Goal: Use online tool/utility: Utilize a website feature to perform a specific function

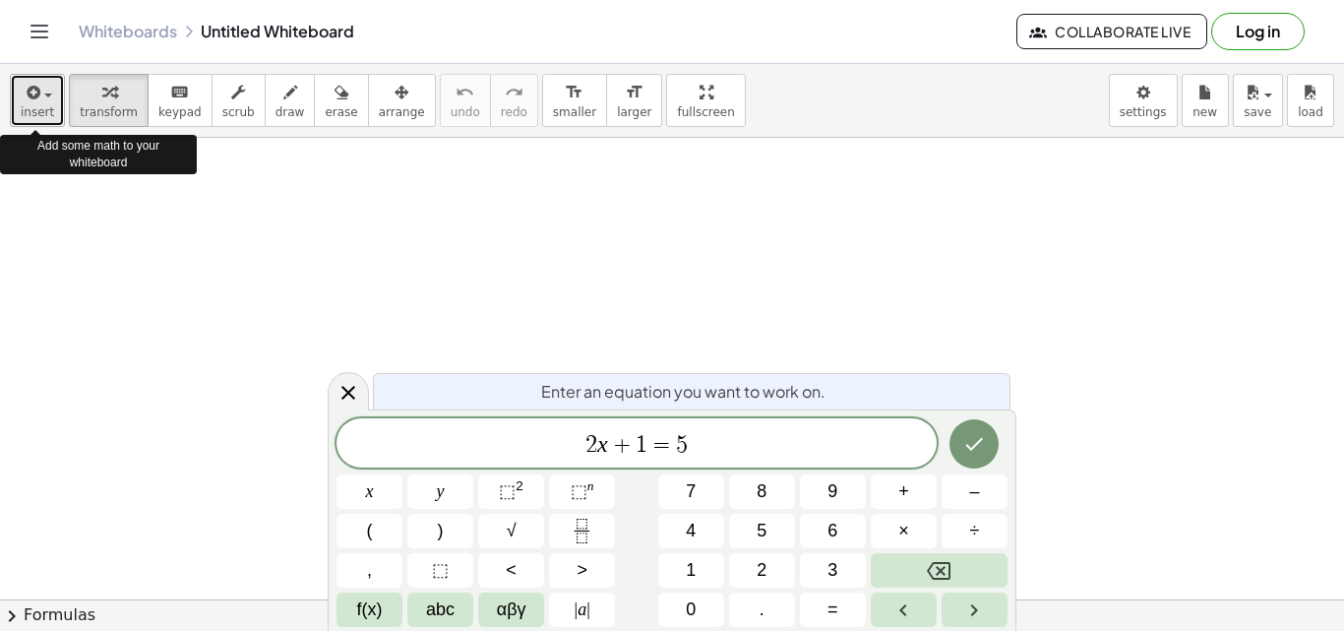
click at [30, 96] on icon "button" at bounding box center [32, 93] width 18 height 24
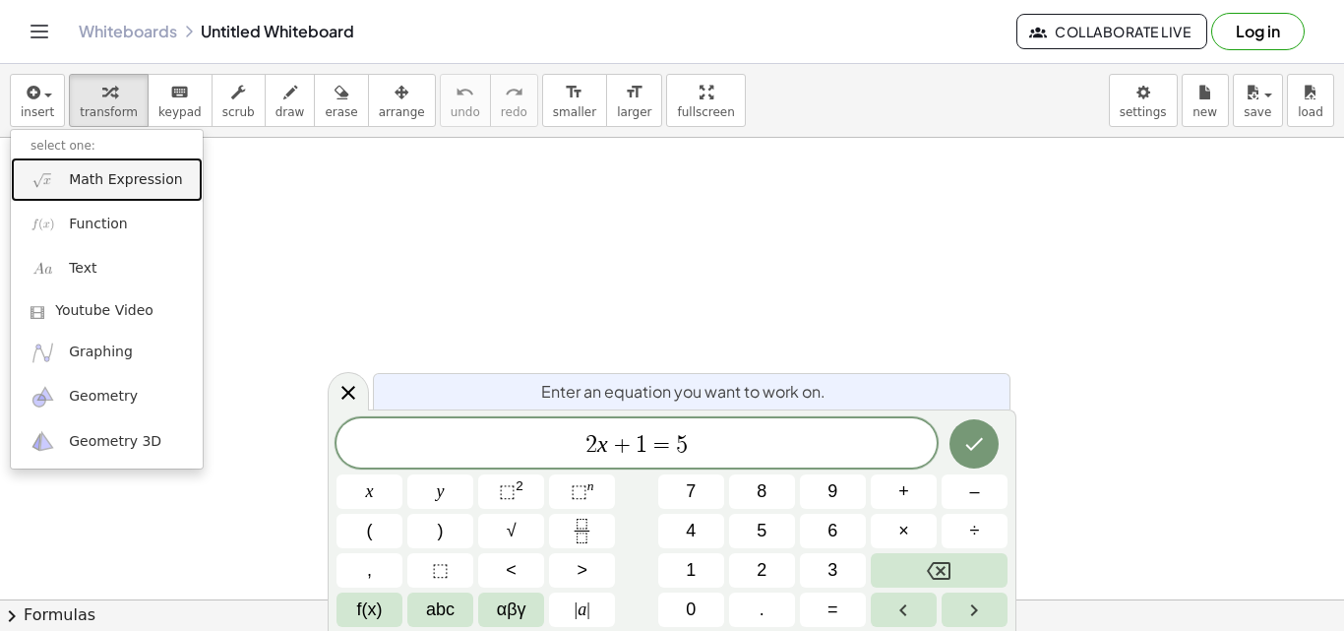
click at [81, 175] on span "Math Expression" at bounding box center [125, 180] width 113 height 20
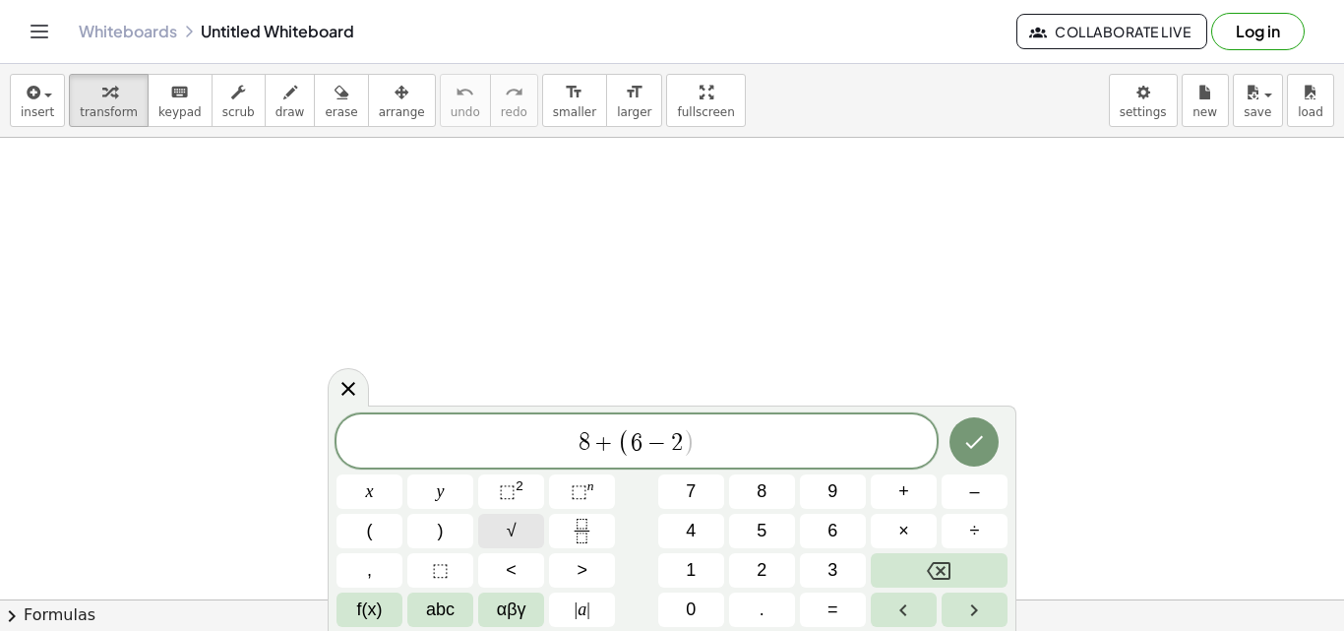
click at [522, 546] on button "√" at bounding box center [511, 530] width 66 height 34
click at [512, 487] on span "⬚" at bounding box center [507, 491] width 17 height 20
click at [512, 522] on span "√" at bounding box center [512, 530] width 10 height 27
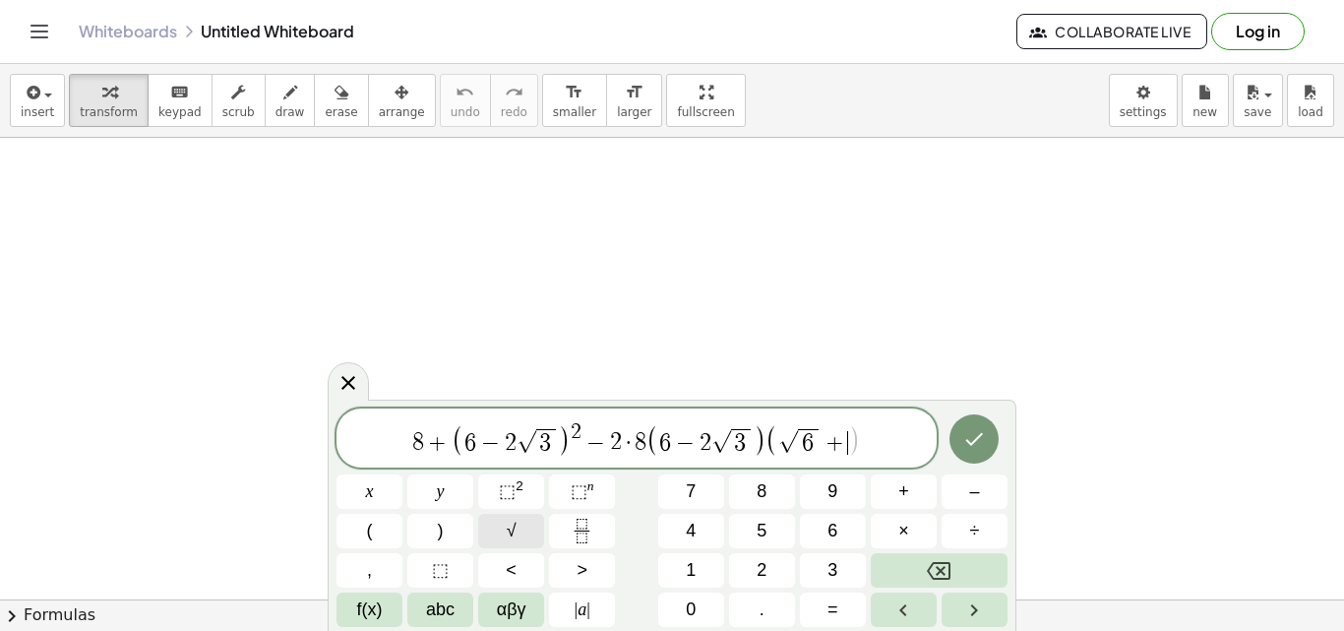
click at [512, 522] on span "√" at bounding box center [512, 530] width 10 height 27
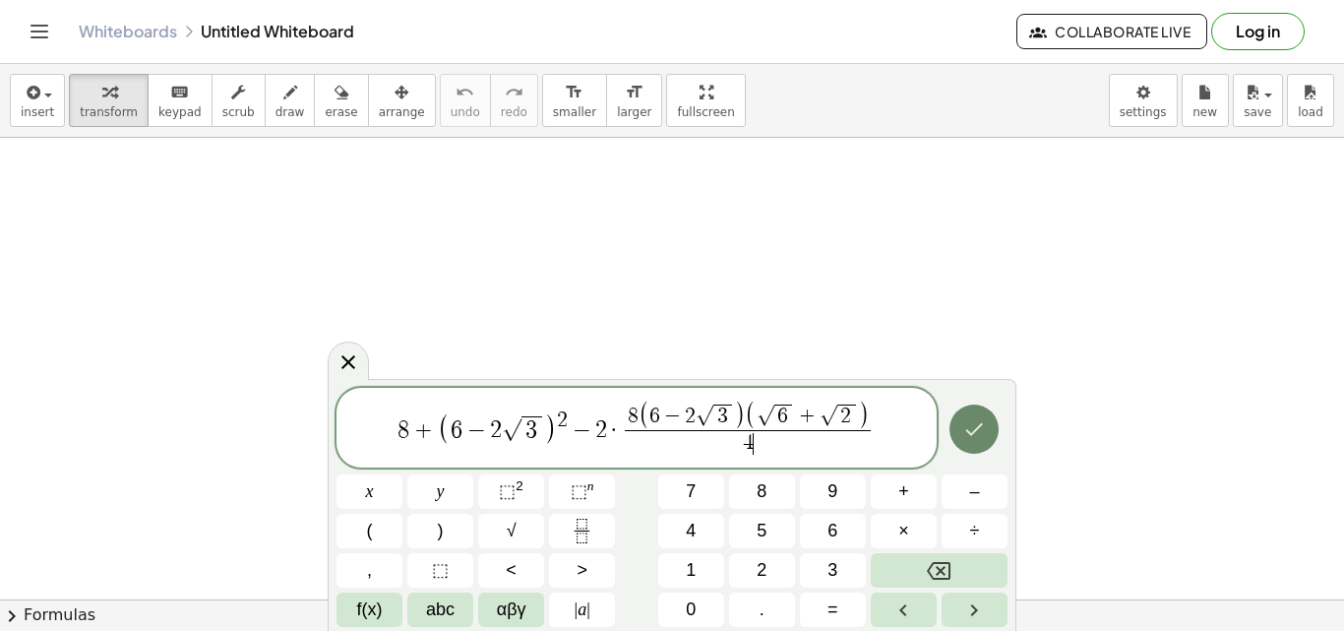
click at [952, 436] on button "Done" at bounding box center [973, 428] width 49 height 49
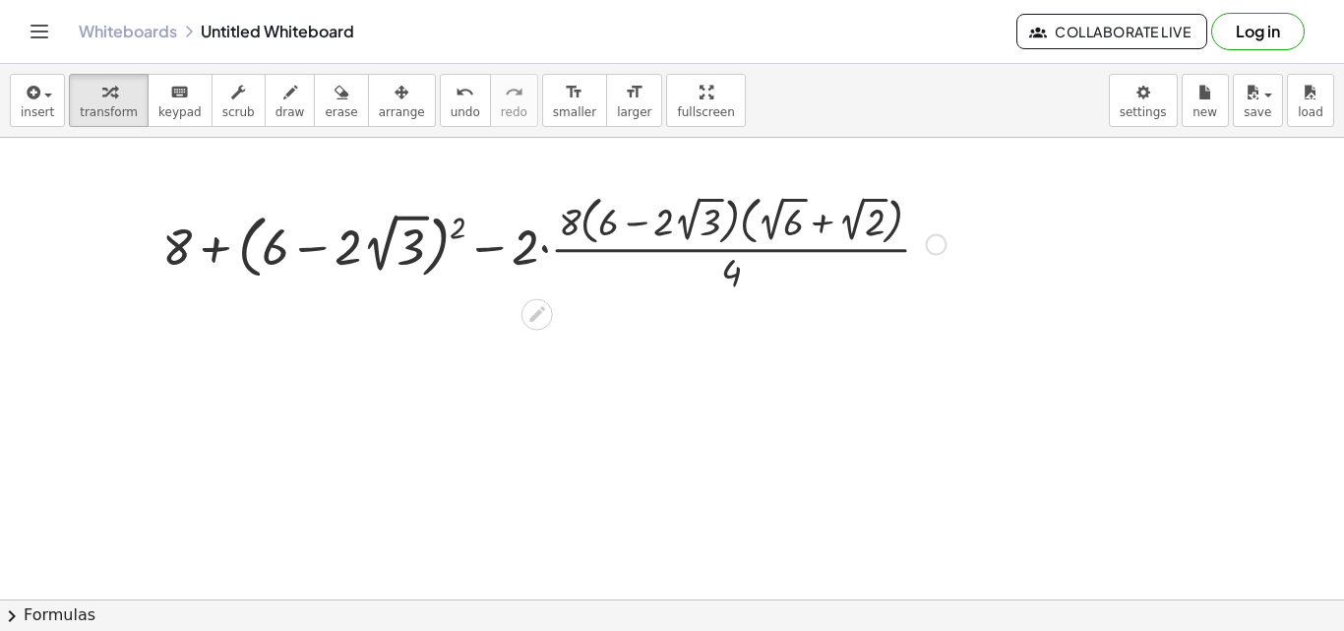
click at [451, 232] on div at bounding box center [553, 242] width 803 height 107
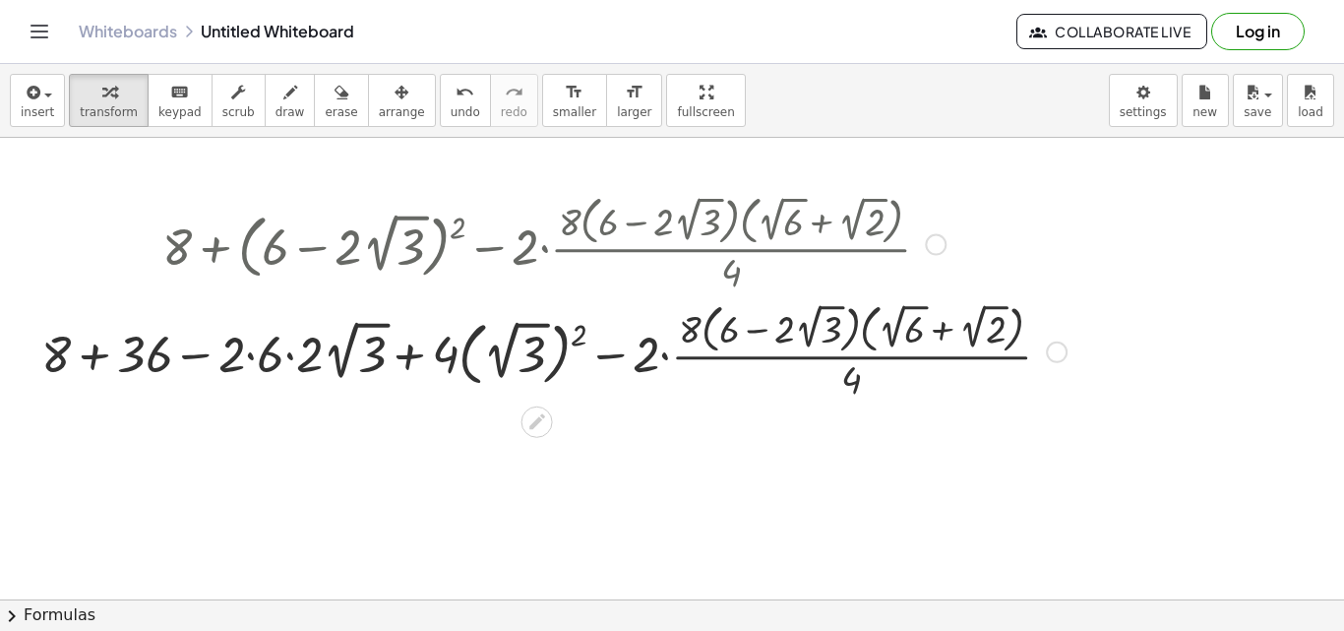
click at [254, 353] on div at bounding box center [553, 349] width 1045 height 107
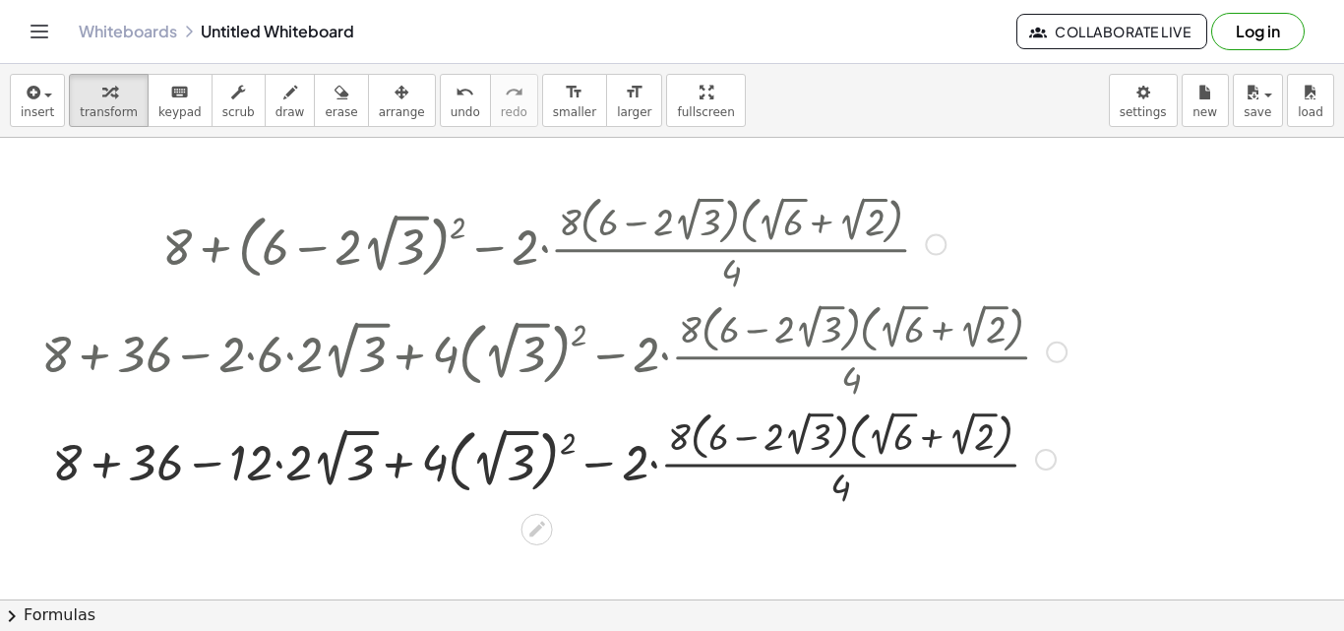
click at [284, 454] on div at bounding box center [553, 456] width 1045 height 107
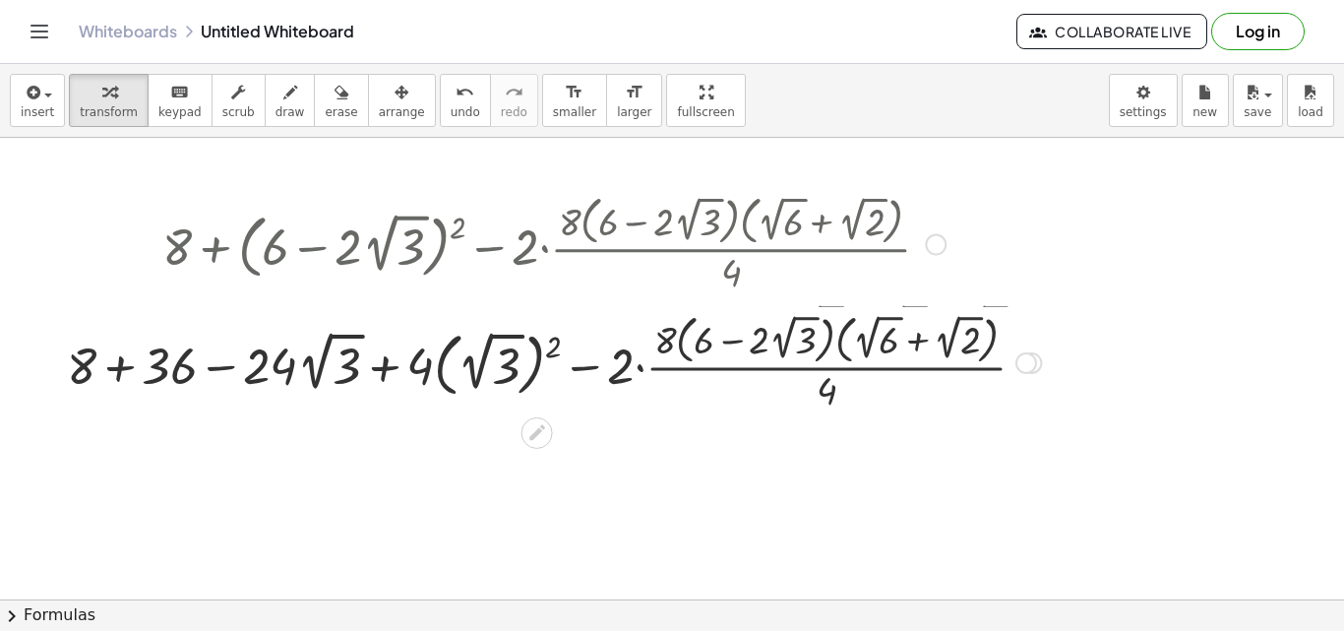
drag, startPoint x: 1029, startPoint y: 466, endPoint x: 1051, endPoint y: 362, distance: 106.7
click at [537, 363] on div "+ 8 + − · 2 · · 8 · ( + 6 − · 2 · 2 √ 3 ) · ( + 2 √ 6 + 2 √ 2 ) · 4 36 − · · 2 …" at bounding box center [537, 363] width 0 height 0
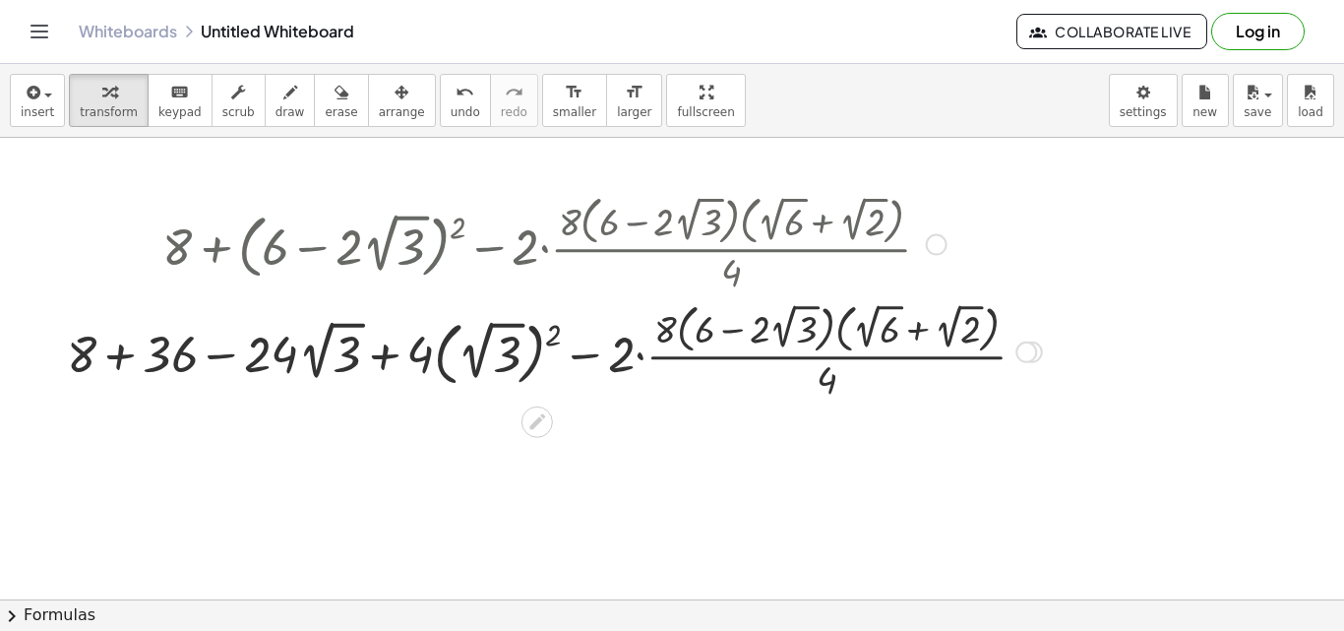
click at [548, 334] on div at bounding box center [554, 349] width 994 height 107
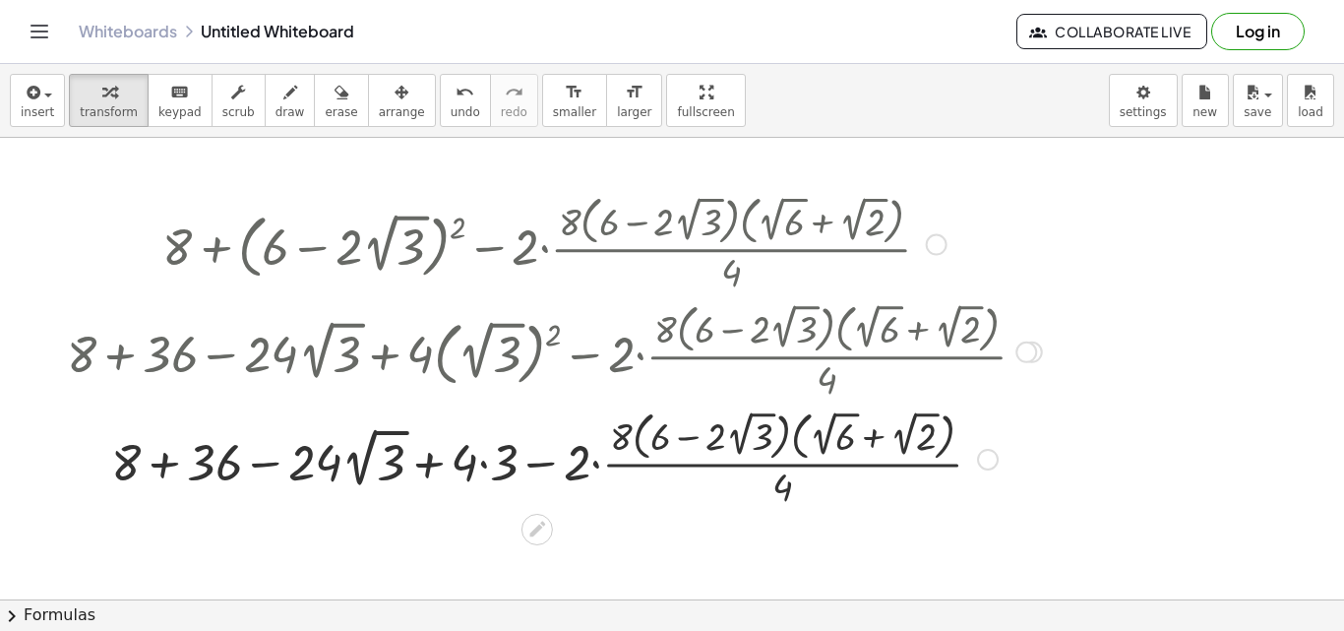
click at [482, 460] on div at bounding box center [554, 456] width 994 height 107
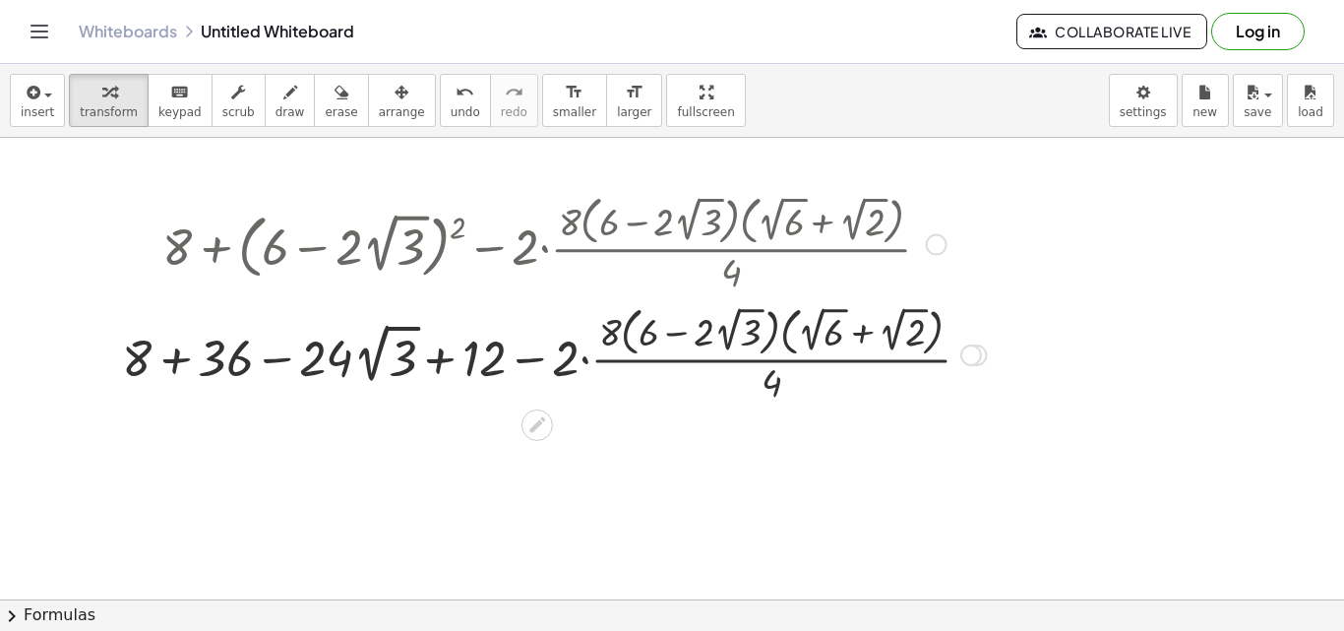
drag, startPoint x: 985, startPoint y: 461, endPoint x: 995, endPoint y: 354, distance: 107.8
click at [537, 355] on div "+ 8 + − · 2 · · 8 · ( + 6 − · 2 · 2 √ 3 ) · ( + 2 √ 6 + 2 √ 2 ) · 4 36 − · · 2 …" at bounding box center [537, 355] width 0 height 0
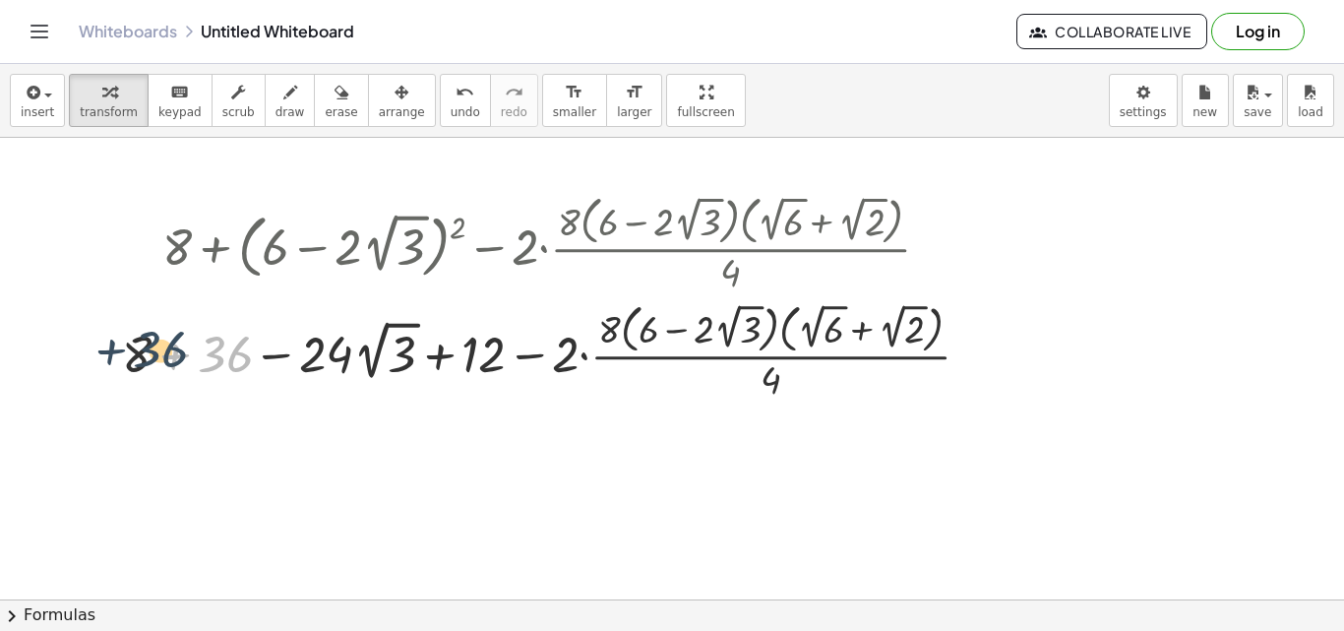
drag, startPoint x: 239, startPoint y: 355, endPoint x: 173, endPoint y: 350, distance: 66.1
click at [173, 350] on div at bounding box center [553, 349] width 883 height 107
click at [177, 359] on div at bounding box center [553, 349] width 883 height 107
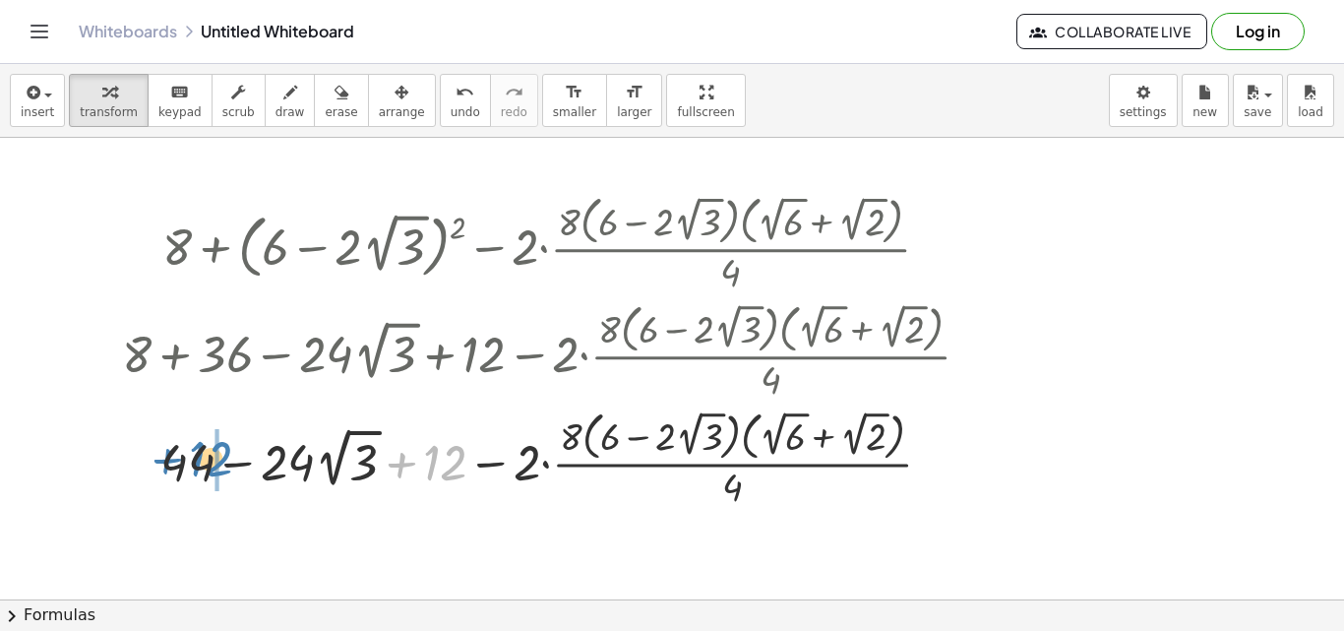
drag, startPoint x: 402, startPoint y: 466, endPoint x: 168, endPoint y: 462, distance: 234.1
click at [168, 462] on div at bounding box center [553, 456] width 883 height 107
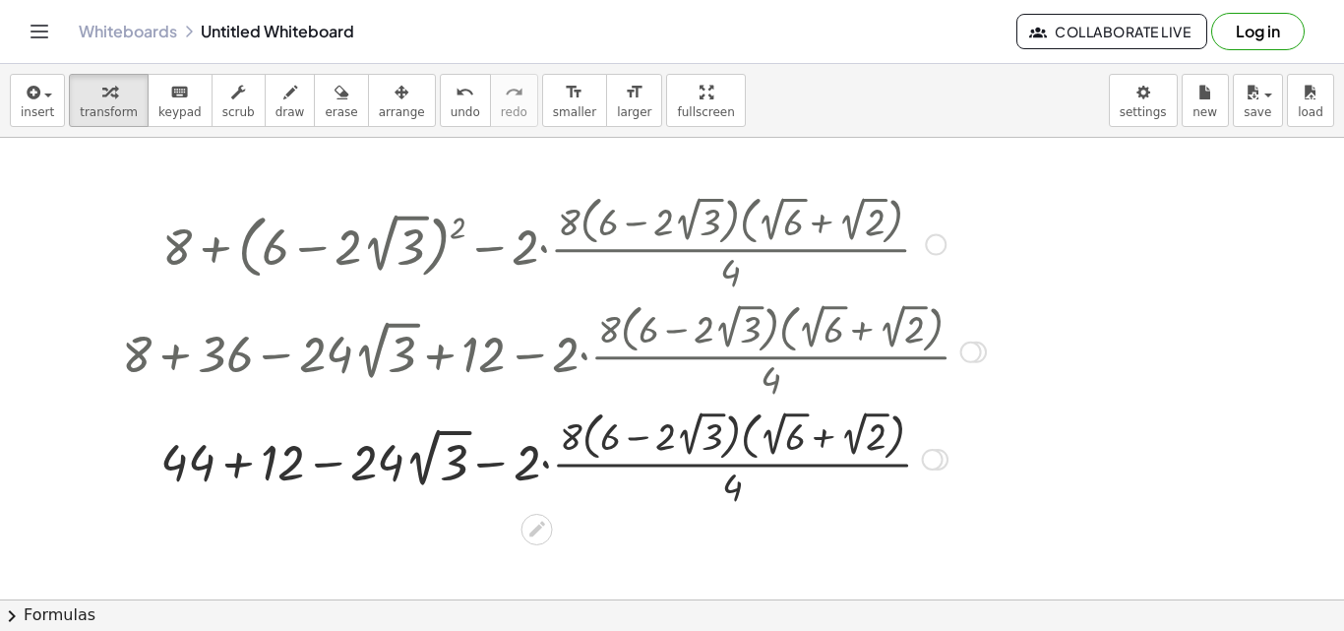
click at [242, 464] on div at bounding box center [553, 456] width 883 height 107
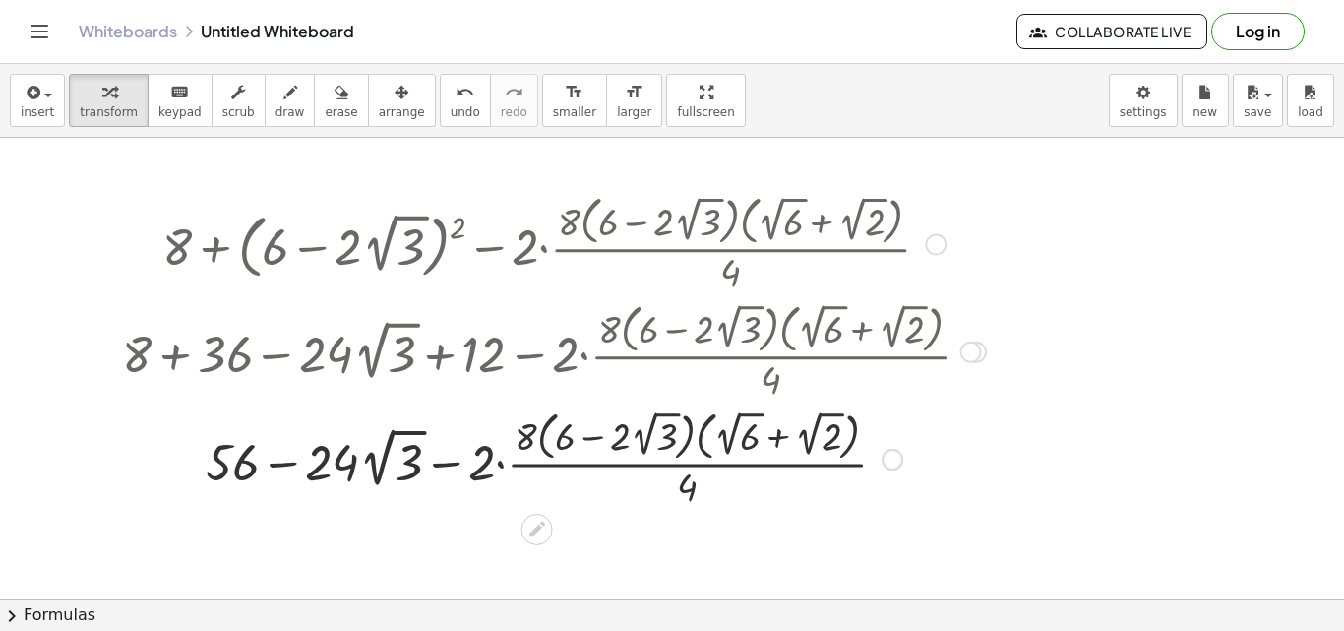
click at [904, 450] on div at bounding box center [553, 456] width 883 height 107
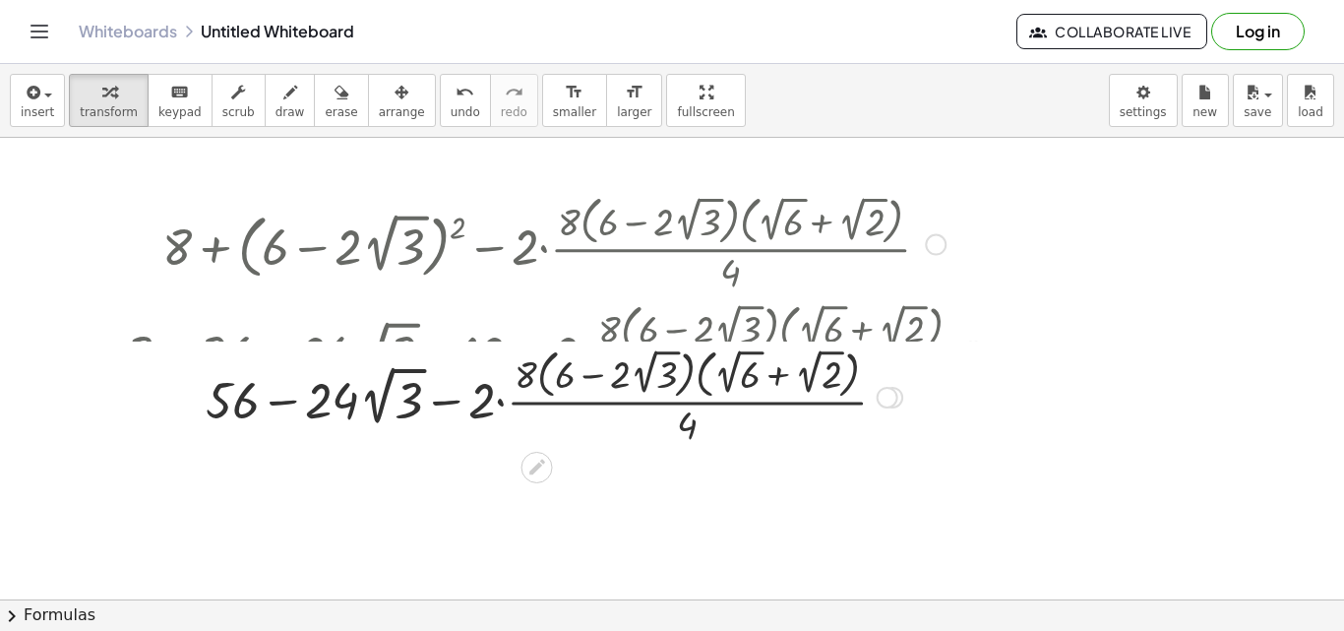
drag, startPoint x: 898, startPoint y: 462, endPoint x: 905, endPoint y: 382, distance: 81.0
click at [537, 397] on div "+ − · 2 · · 8 · ( + 6 − · 2 · 2 √ 3 ) · ( + 2 √ 6 + 2 √ 2 ) · 4 − · · 2 √ 3 24 …" at bounding box center [537, 397] width 0 height 0
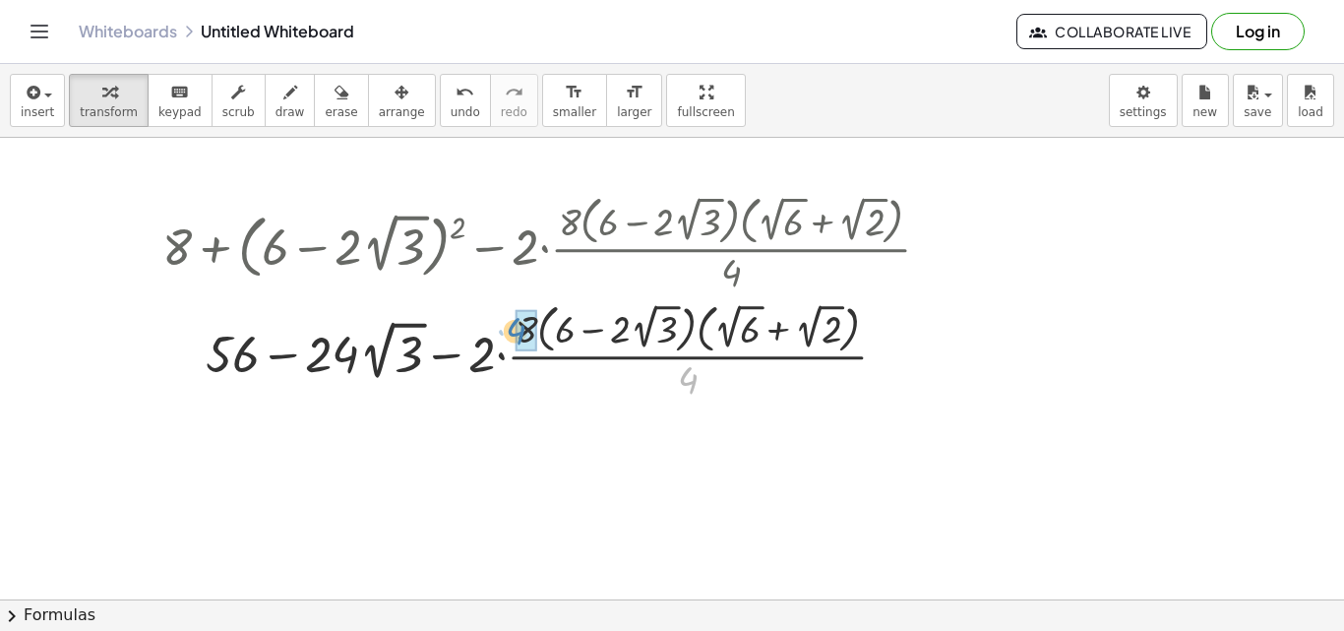
drag, startPoint x: 691, startPoint y: 383, endPoint x: 518, endPoint y: 333, distance: 179.0
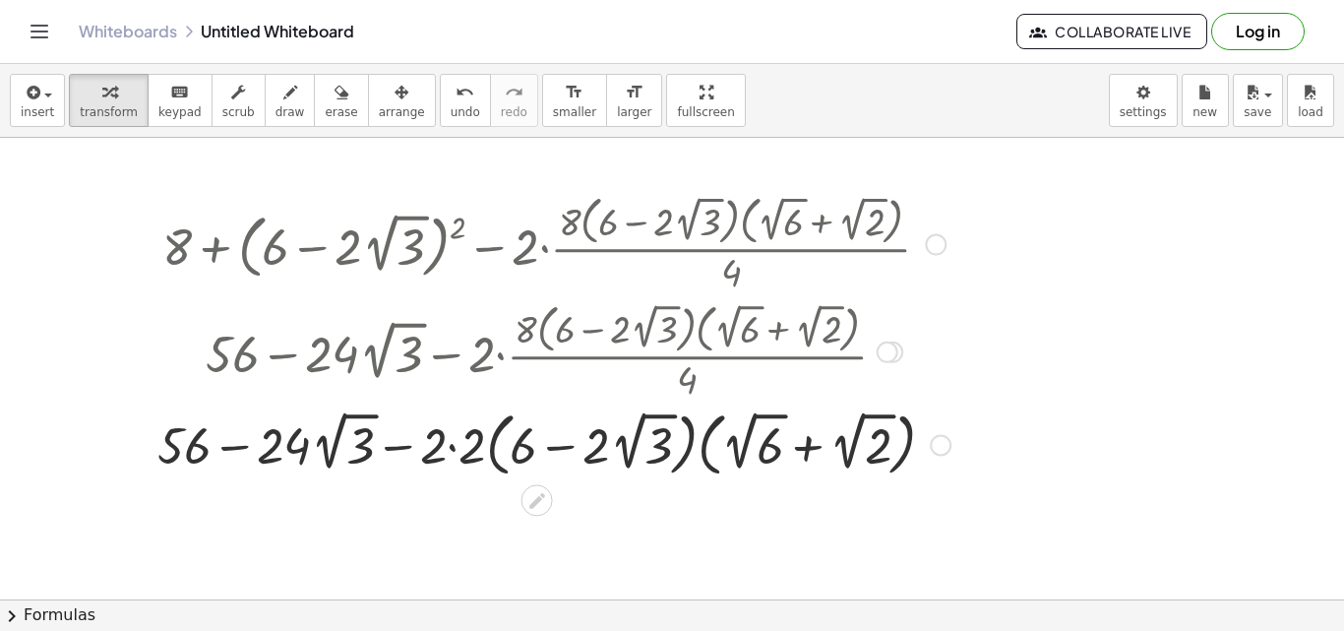
click at [455, 449] on div at bounding box center [554, 442] width 812 height 79
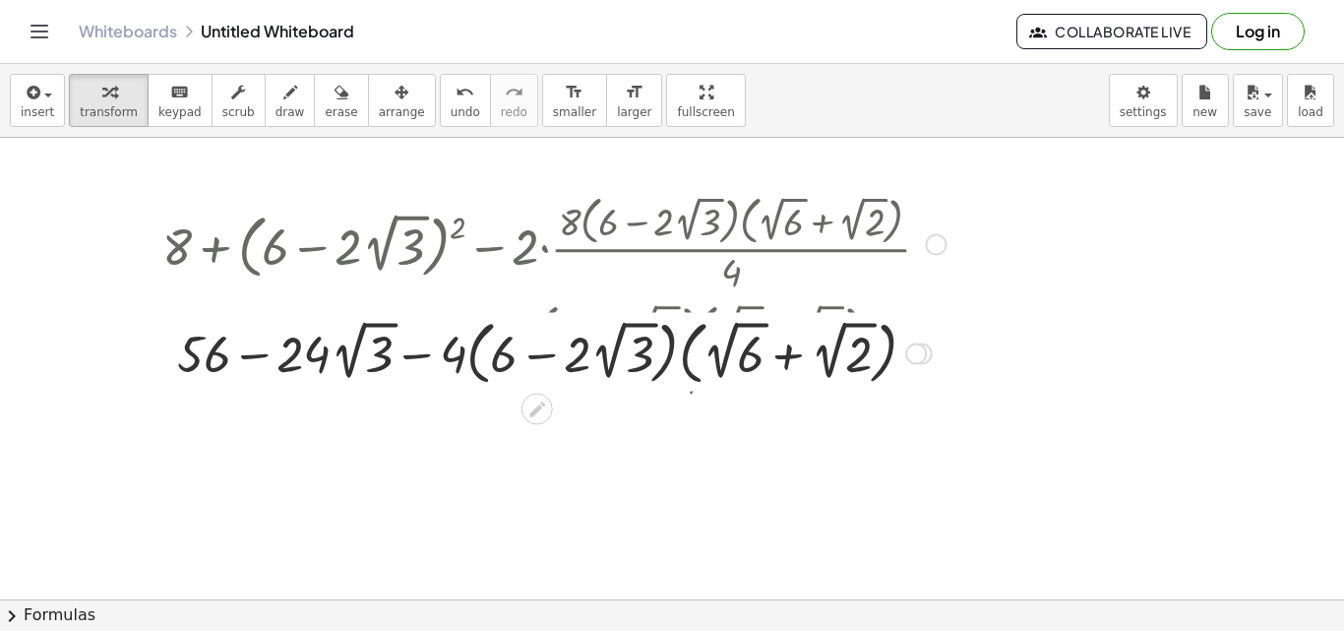
drag, startPoint x: 915, startPoint y: 523, endPoint x: 951, endPoint y: 347, distance: 179.8
click at [537, 353] on div "+ − · · ( + 6 − · 2 · 2 √ 3 ) · ( + 2 √ 6 + 2 √ 2 ) − · · 2 √ 3 24 56 4" at bounding box center [537, 353] width 0 height 0
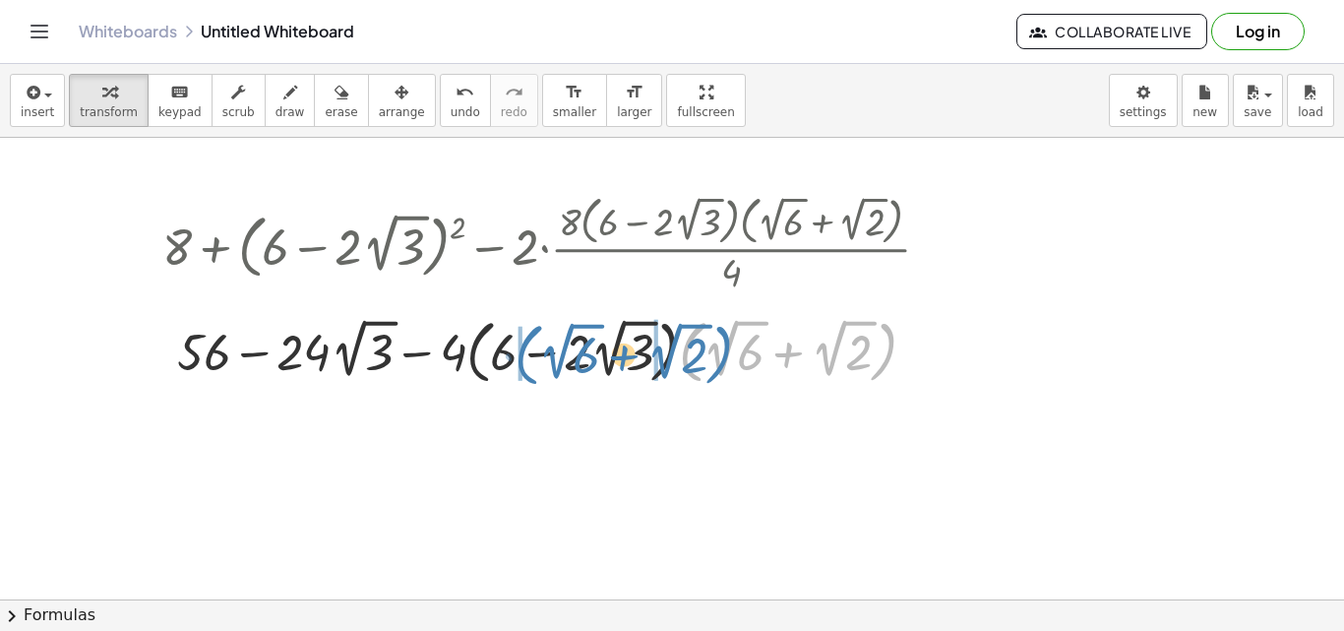
drag, startPoint x: 699, startPoint y: 328, endPoint x: 535, endPoint y: 330, distance: 164.3
click at [535, 330] on div at bounding box center [553, 350] width 803 height 79
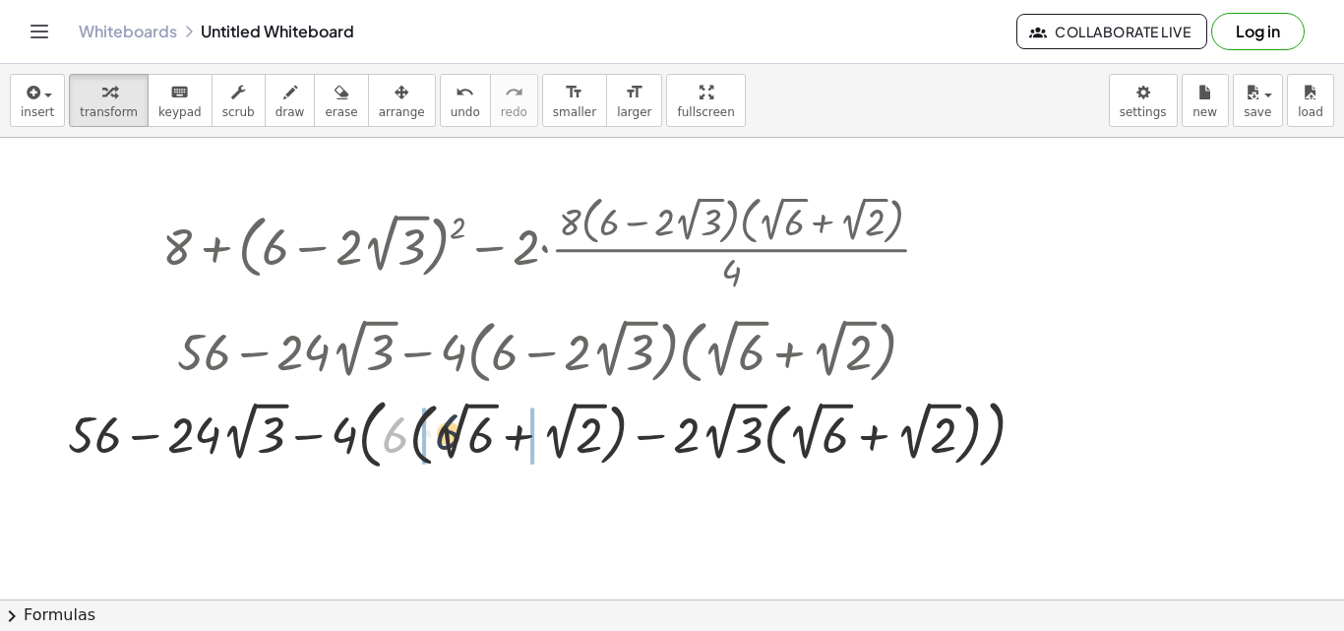
drag, startPoint x: 397, startPoint y: 433, endPoint x: 452, endPoint y: 430, distance: 55.2
click at [452, 430] on div at bounding box center [554, 433] width 992 height 87
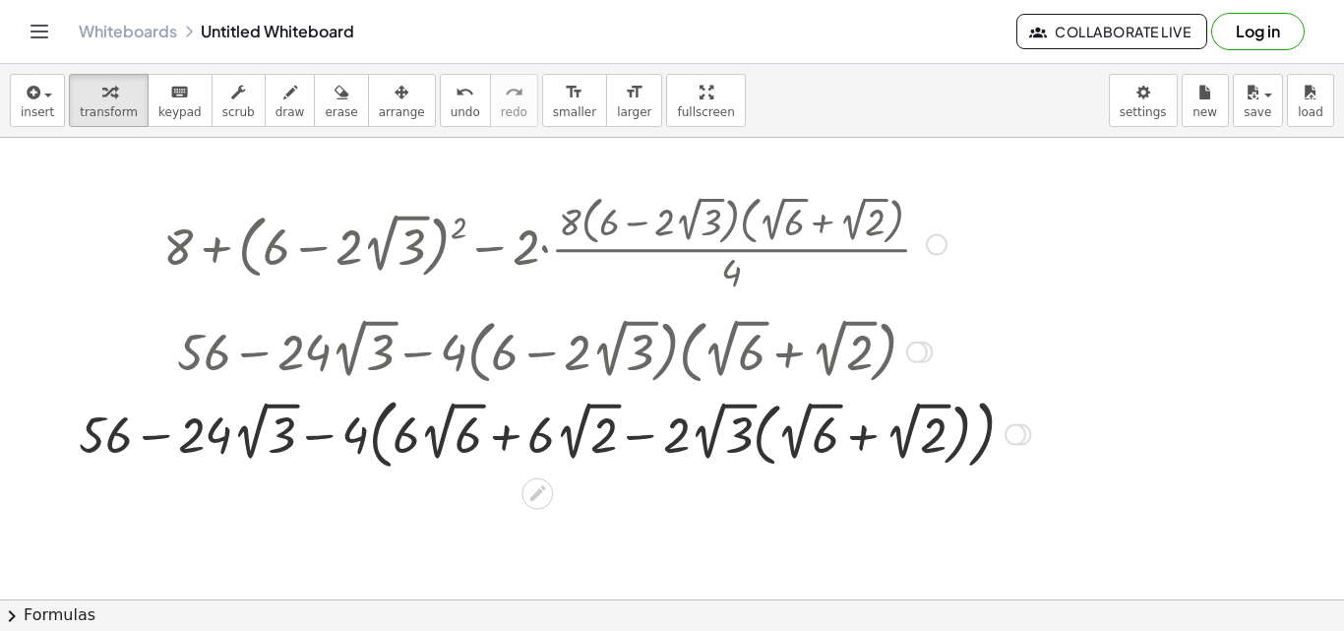
click at [678, 430] on div at bounding box center [554, 433] width 971 height 87
click at [679, 433] on div at bounding box center [554, 433] width 971 height 87
click at [704, 436] on div at bounding box center [554, 433] width 971 height 87
click at [733, 437] on div at bounding box center [554, 433] width 971 height 87
click at [736, 407] on div at bounding box center [554, 433] width 971 height 87
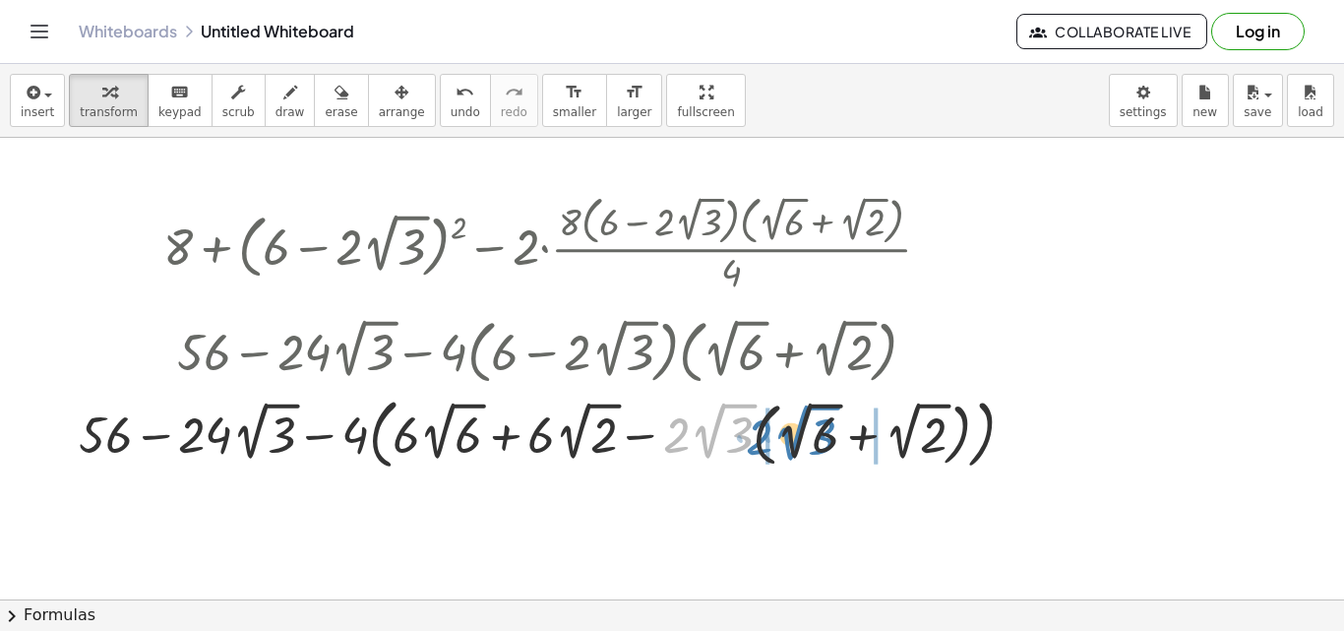
drag, startPoint x: 736, startPoint y: 407, endPoint x: 819, endPoint y: 409, distance: 83.6
click at [819, 409] on div at bounding box center [554, 433] width 971 height 87
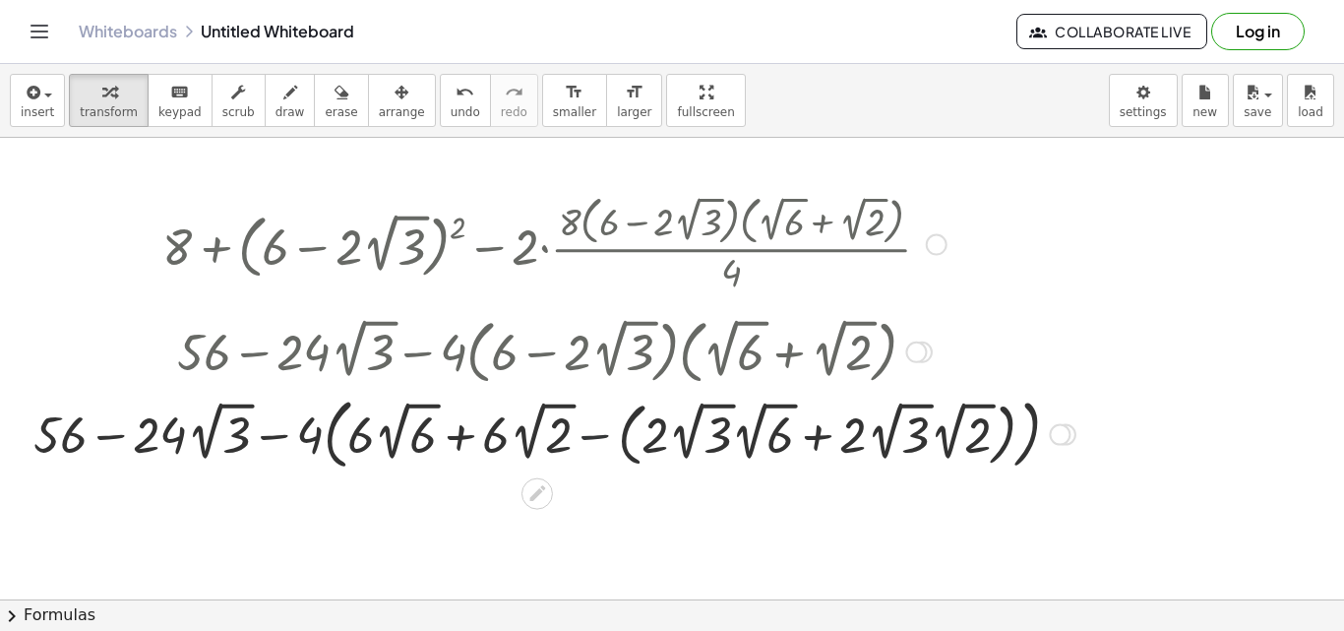
click at [600, 437] on div at bounding box center [554, 433] width 1061 height 87
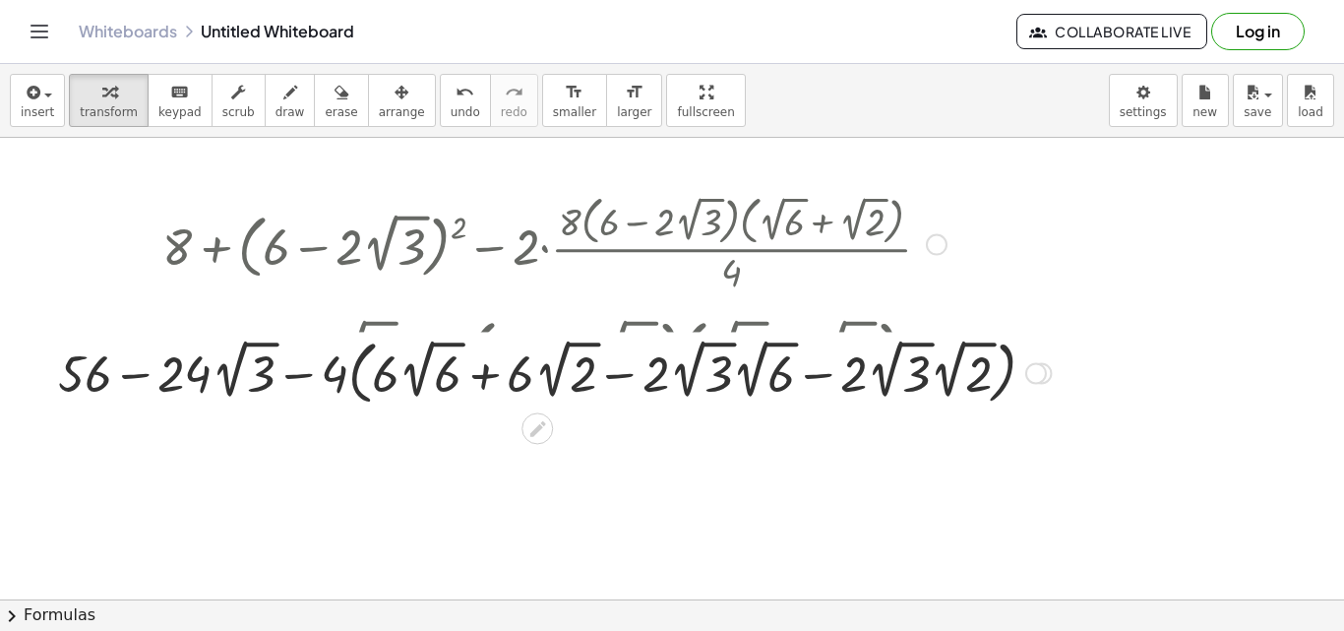
drag, startPoint x: 1042, startPoint y: 510, endPoint x: 1040, endPoint y: 361, distance: 148.5
click at [537, 373] on div "+ − · · ( + ) − · · 2 √ 3 24 56 4 2 √ 6 + 2 √ 2 2 √ 6 2 √ 2 · 6 · · 6 · · 2 · 2…" at bounding box center [537, 373] width 0 height 0
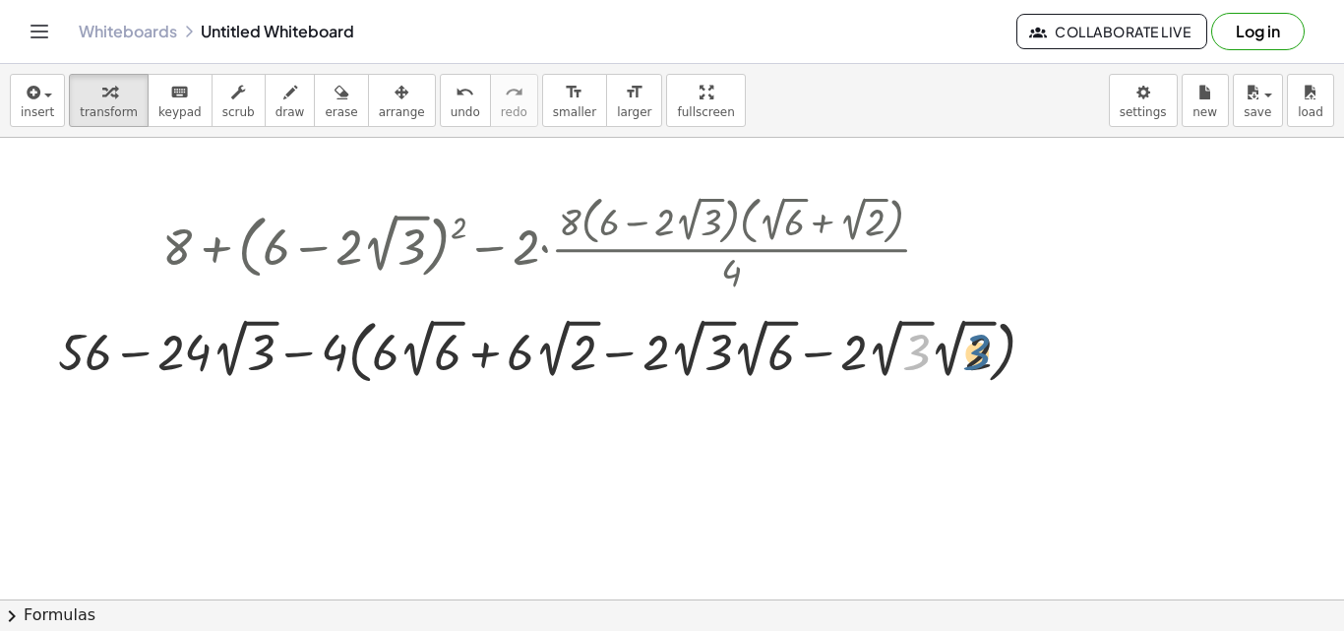
drag, startPoint x: 924, startPoint y: 354, endPoint x: 986, endPoint y: 354, distance: 62.0
click at [986, 354] on div at bounding box center [554, 350] width 1012 height 79
drag, startPoint x: 974, startPoint y: 354, endPoint x: 912, endPoint y: 356, distance: 62.0
click at [912, 356] on div at bounding box center [554, 350] width 1012 height 79
click at [940, 356] on div at bounding box center [554, 350] width 1012 height 79
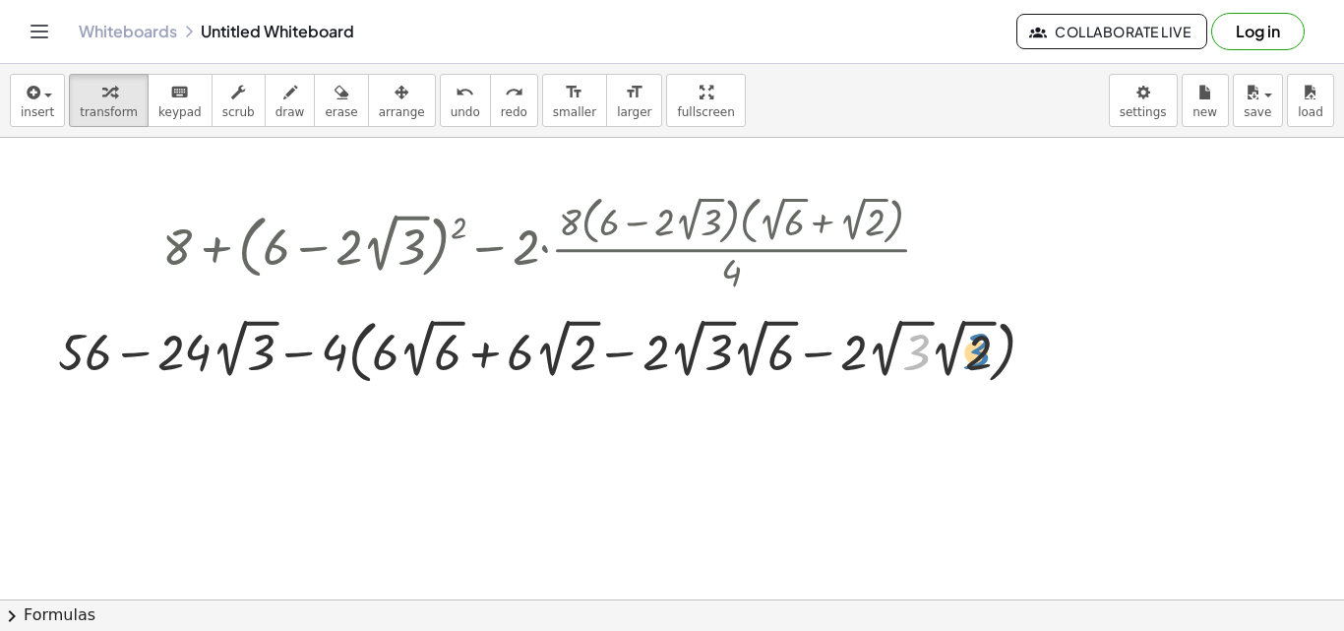
drag, startPoint x: 916, startPoint y: 349, endPoint x: 980, endPoint y: 349, distance: 63.9
click at [980, 349] on div at bounding box center [554, 350] width 1012 height 79
click at [784, 351] on div at bounding box center [554, 350] width 1012 height 79
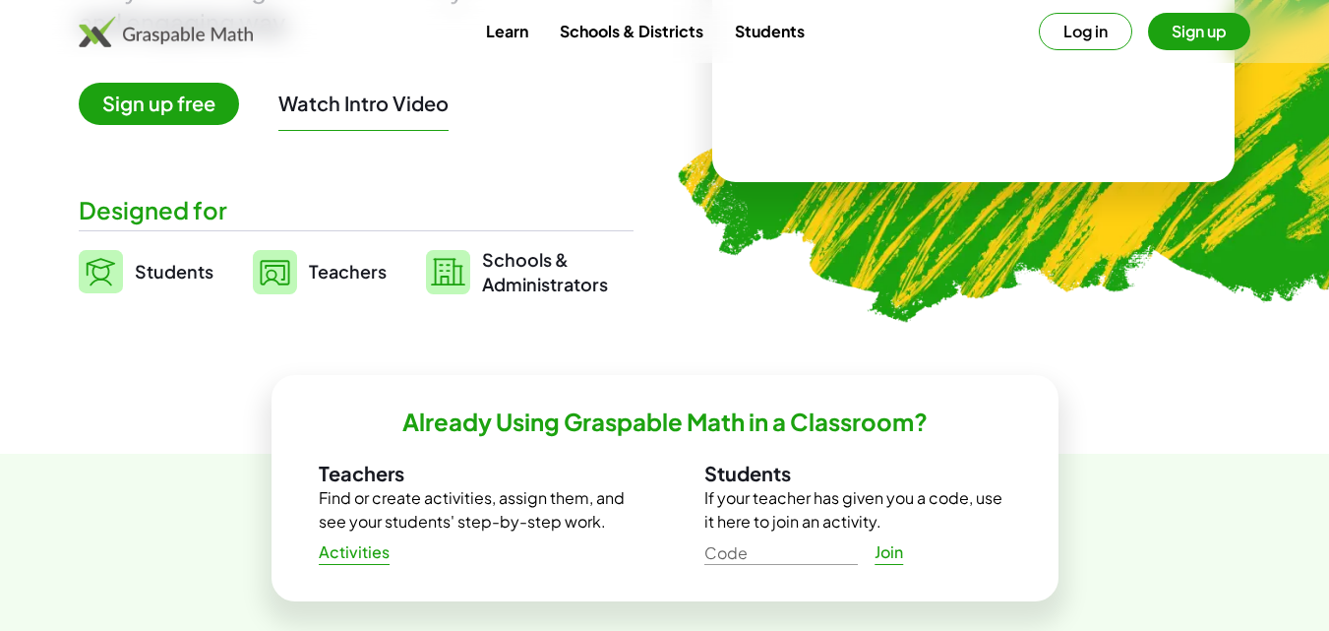
scroll to position [148, 0]
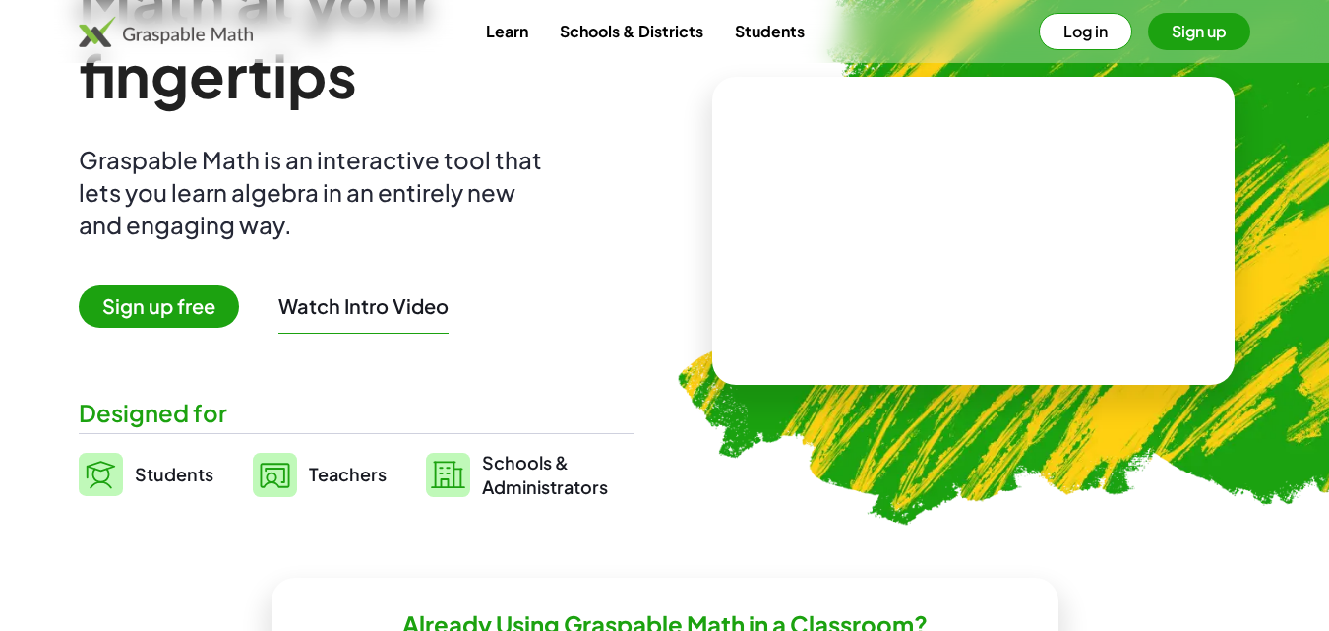
drag, startPoint x: 1343, startPoint y: 74, endPoint x: 1343, endPoint y: 32, distance: 41.3
click at [974, 172] on video at bounding box center [972, 230] width 295 height 148
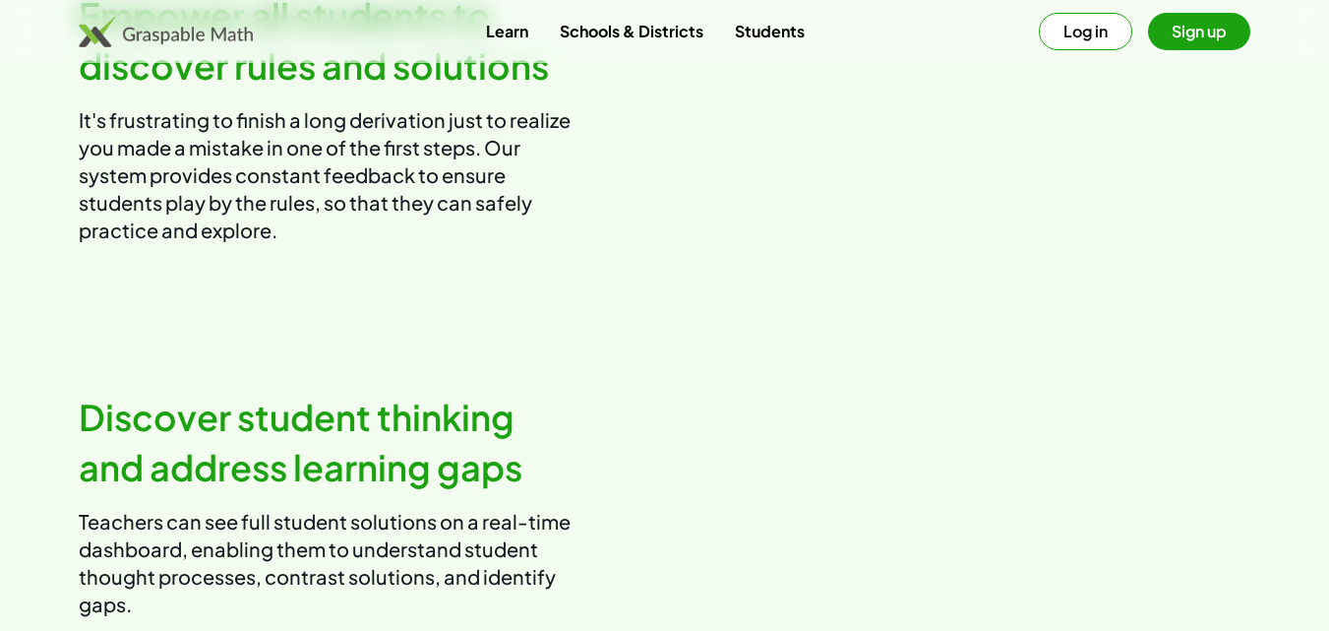
scroll to position [3607, 0]
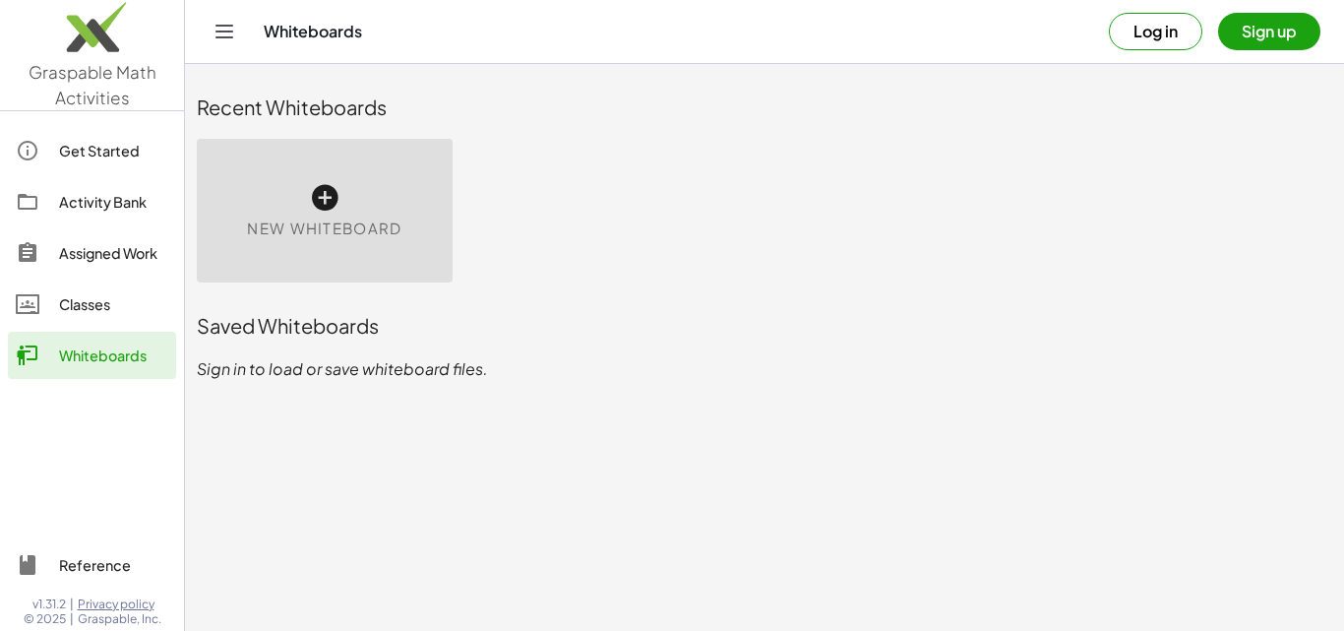
click at [349, 238] on span "New Whiteboard" at bounding box center [324, 228] width 154 height 23
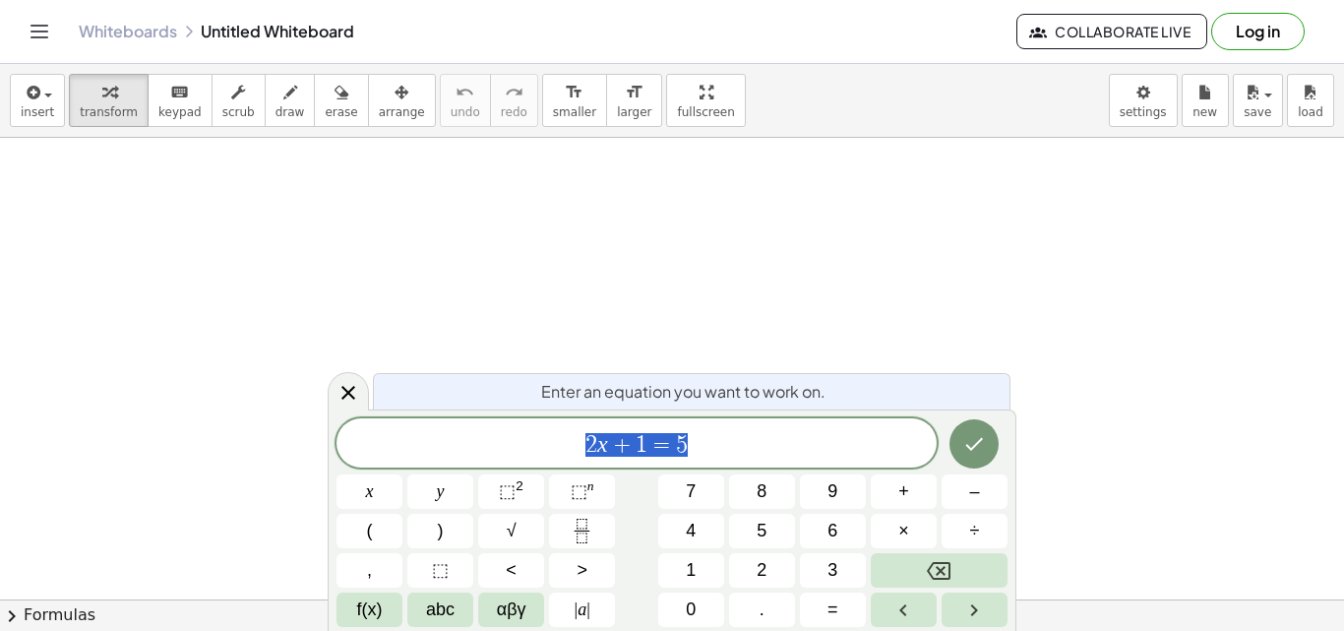
click at [4, 105] on div "insert select one: Math Expression Function Text Youtube Video Graphing Geometr…" at bounding box center [672, 101] width 1344 height 74
click at [25, 107] on span "insert" at bounding box center [37, 112] width 33 height 14
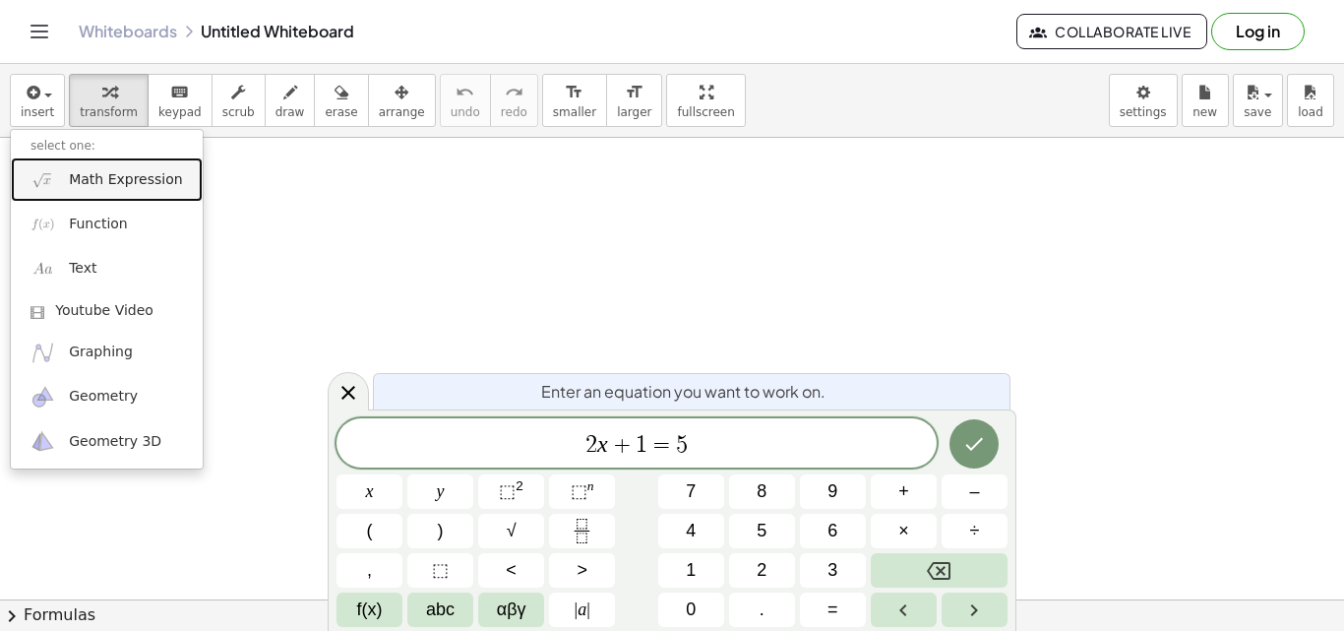
click at [53, 173] on img at bounding box center [42, 179] width 25 height 25
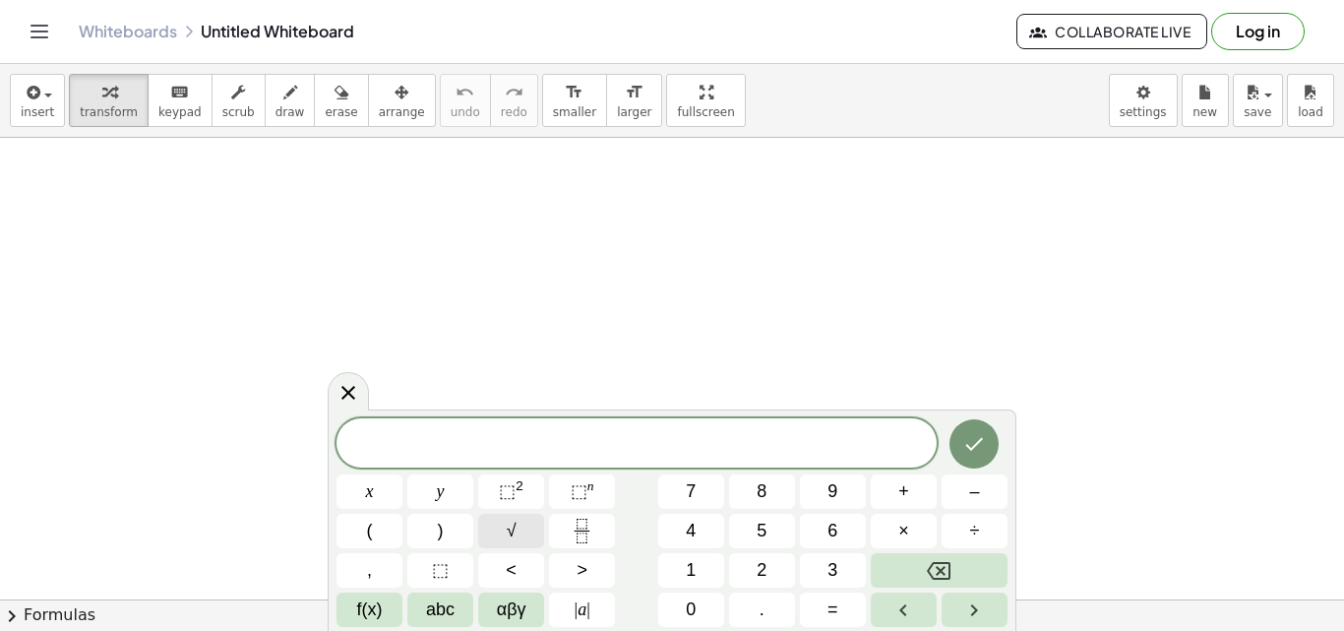
click at [524, 538] on button "√" at bounding box center [511, 530] width 66 height 34
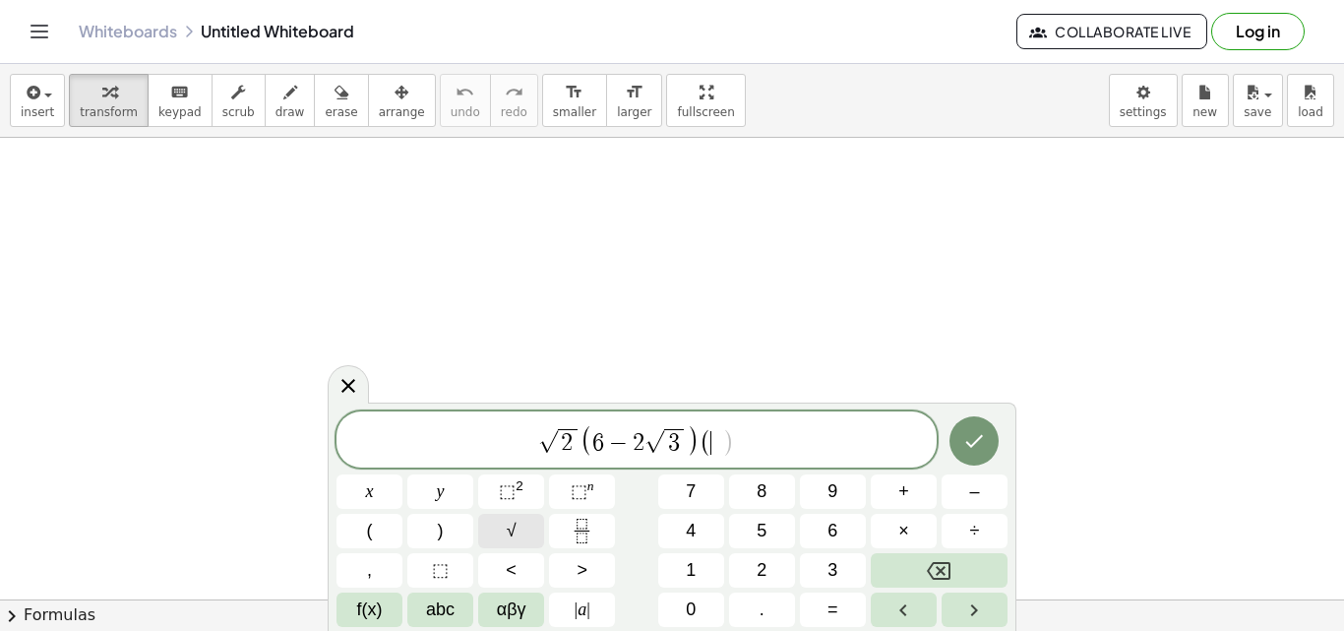
click at [524, 538] on button "√" at bounding box center [511, 530] width 66 height 34
click at [989, 436] on button "Done" at bounding box center [973, 440] width 49 height 49
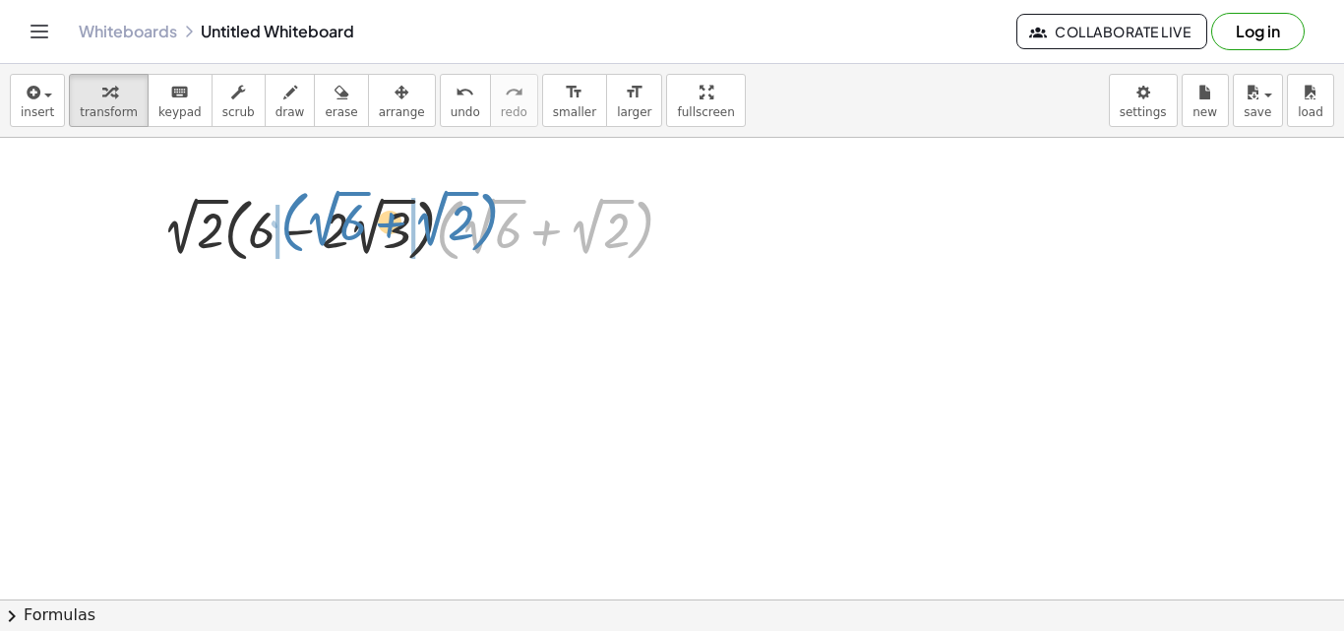
drag, startPoint x: 451, startPoint y: 217, endPoint x: 296, endPoint y: 210, distance: 155.6
click at [296, 210] on div at bounding box center [425, 228] width 546 height 79
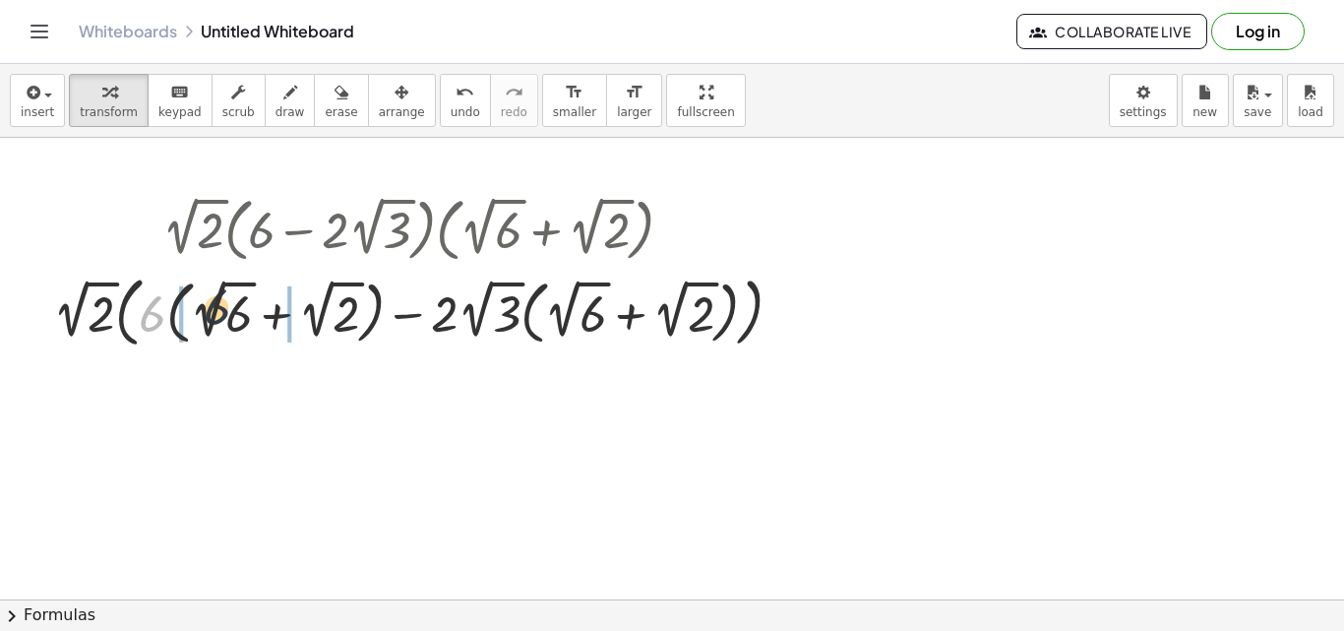
drag, startPoint x: 161, startPoint y: 309, endPoint x: 233, endPoint y: 302, distance: 72.1
click at [233, 302] on div at bounding box center [425, 311] width 765 height 87
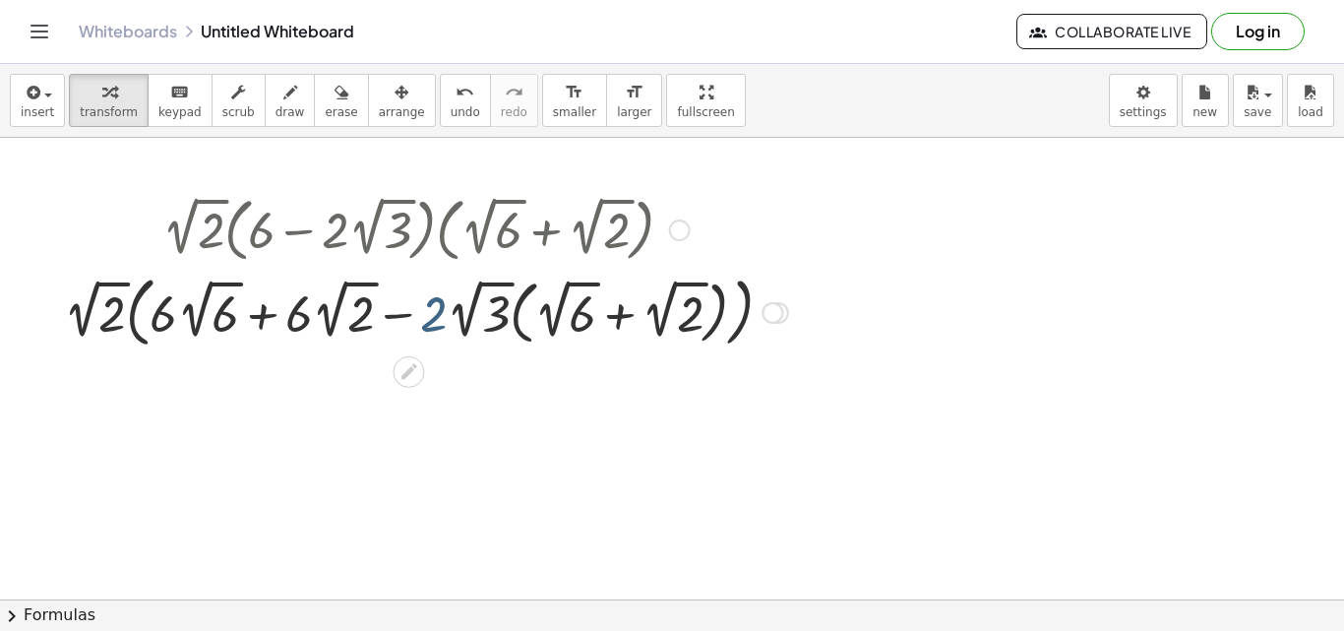
click at [432, 321] on div at bounding box center [426, 311] width 744 height 87
drag, startPoint x: 432, startPoint y: 321, endPoint x: 555, endPoint y: 308, distance: 123.6
click at [555, 308] on div at bounding box center [426, 311] width 744 height 87
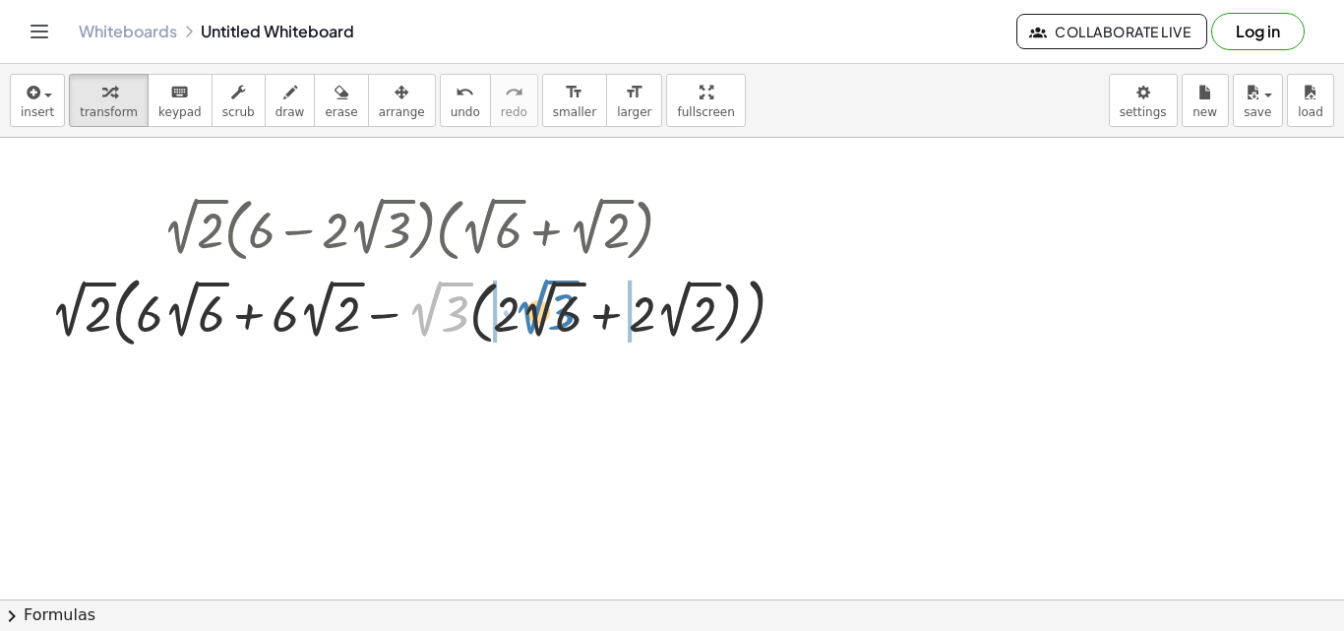
drag, startPoint x: 433, startPoint y: 304, endPoint x: 539, endPoint y: 302, distance: 106.2
click at [539, 302] on div at bounding box center [425, 311] width 770 height 87
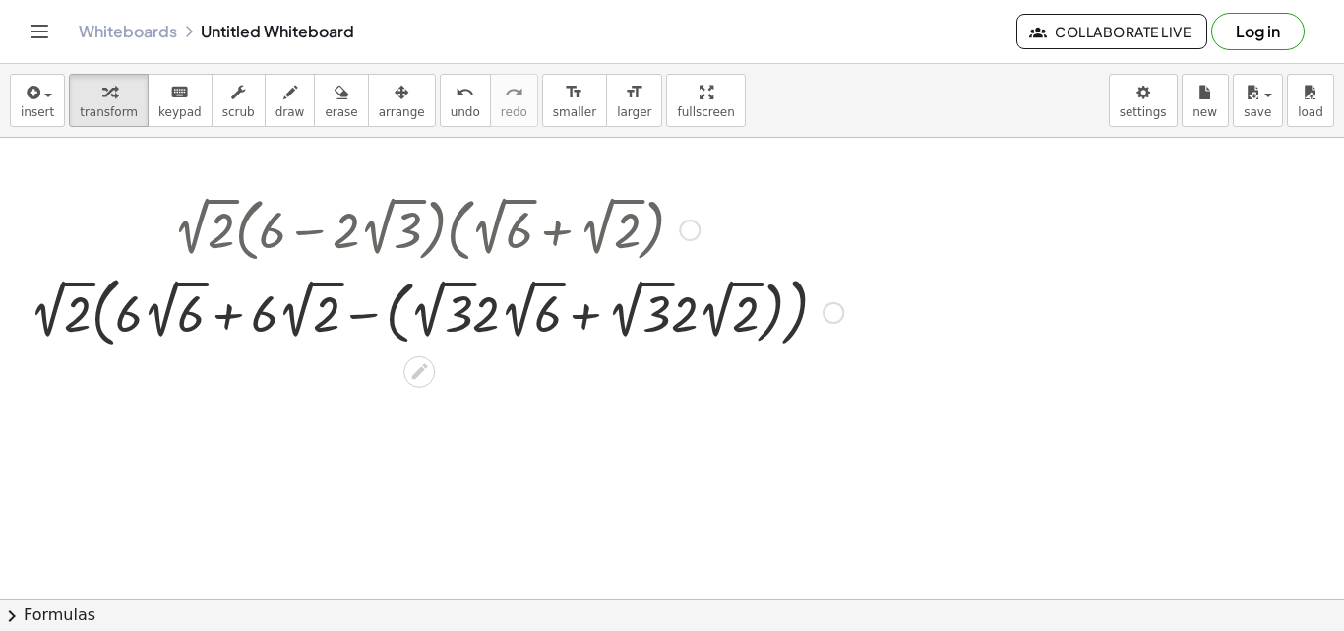
click at [365, 316] on div at bounding box center [436, 311] width 833 height 87
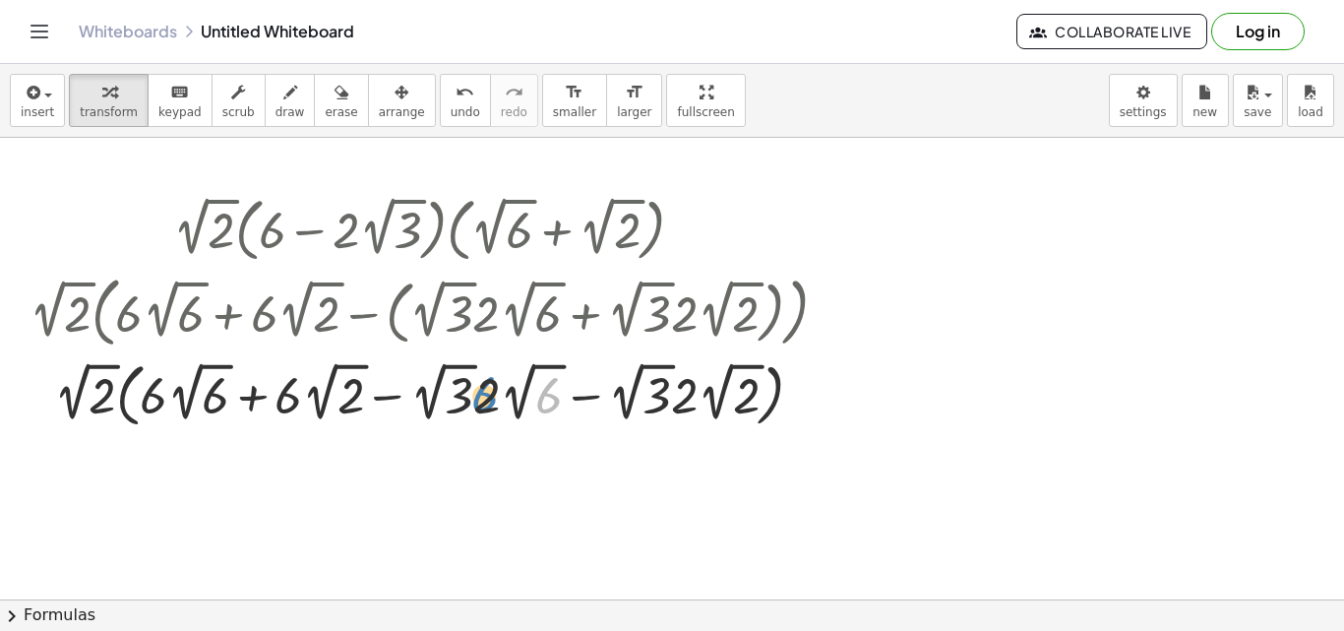
drag, startPoint x: 550, startPoint y: 399, endPoint x: 486, endPoint y: 398, distance: 63.9
click at [486, 398] on div at bounding box center [436, 393] width 833 height 79
click at [508, 398] on div at bounding box center [436, 393] width 833 height 79
click at [508, 398] on div at bounding box center [437, 393] width 867 height 79
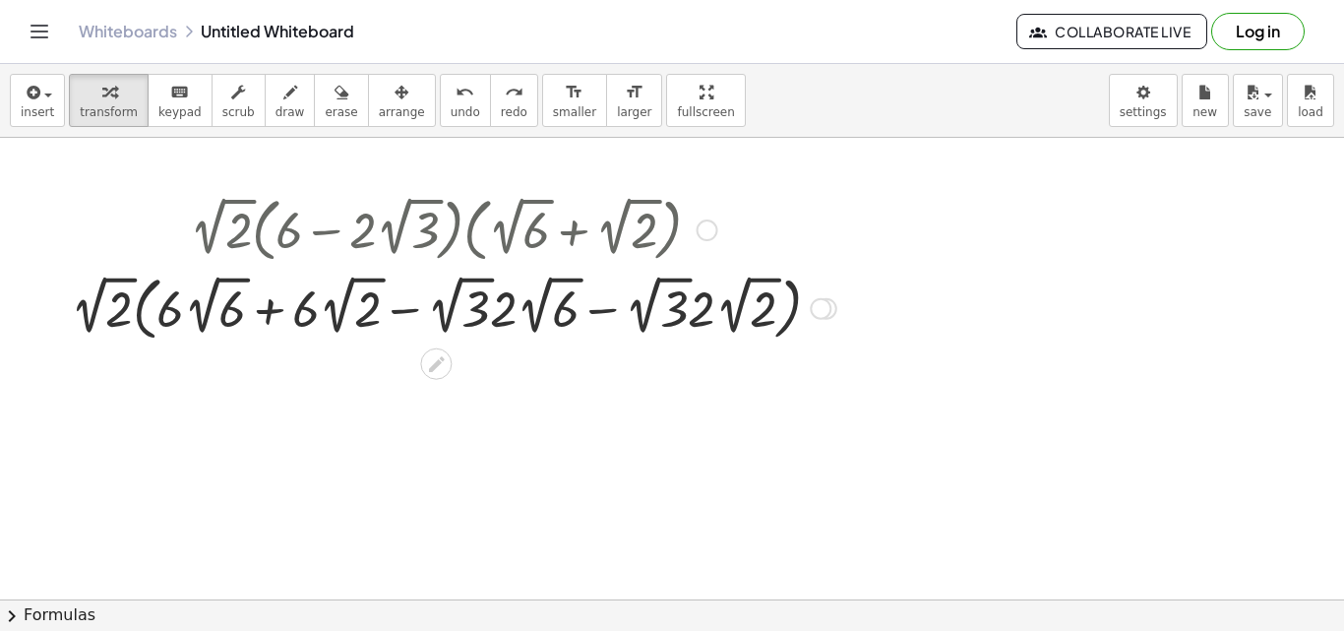
drag, startPoint x: 823, startPoint y: 397, endPoint x: 834, endPoint y: 302, distance: 96.0
click at [834, 302] on div at bounding box center [826, 309] width 22 height 22
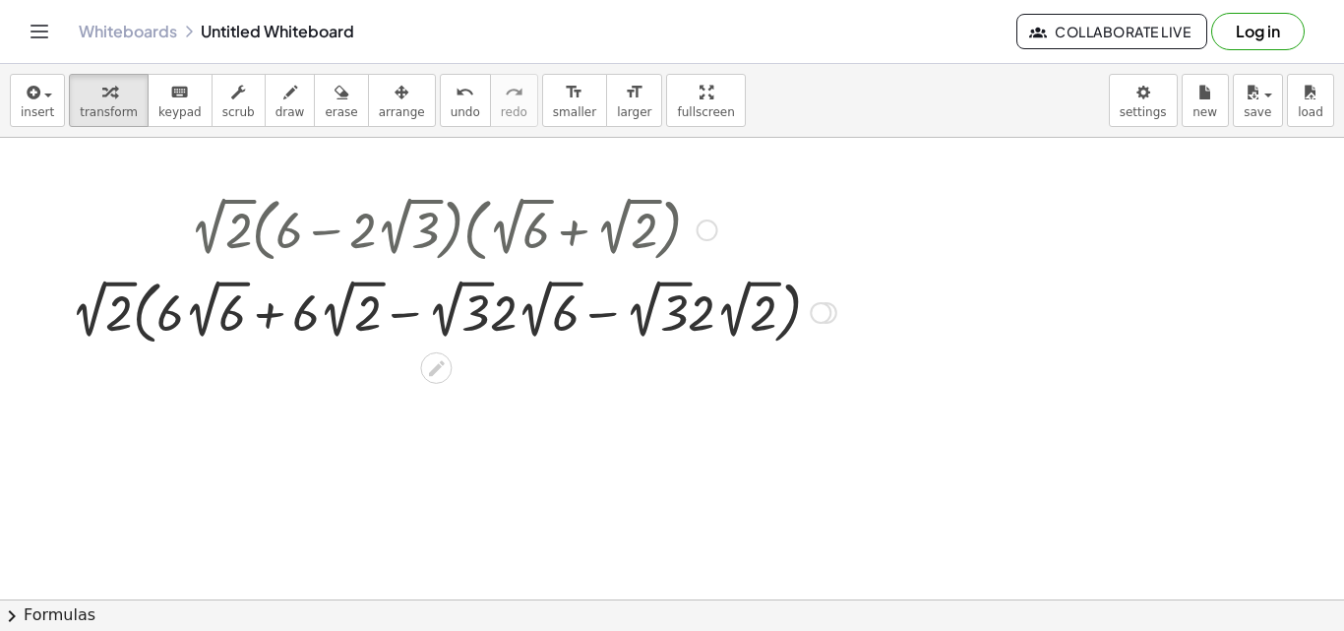
click at [562, 318] on div at bounding box center [453, 310] width 785 height 79
click at [1114, 91] on body "Graspable Math Activities Get Started Activity Bank Assigned Work Classes White…" at bounding box center [672, 315] width 1344 height 631
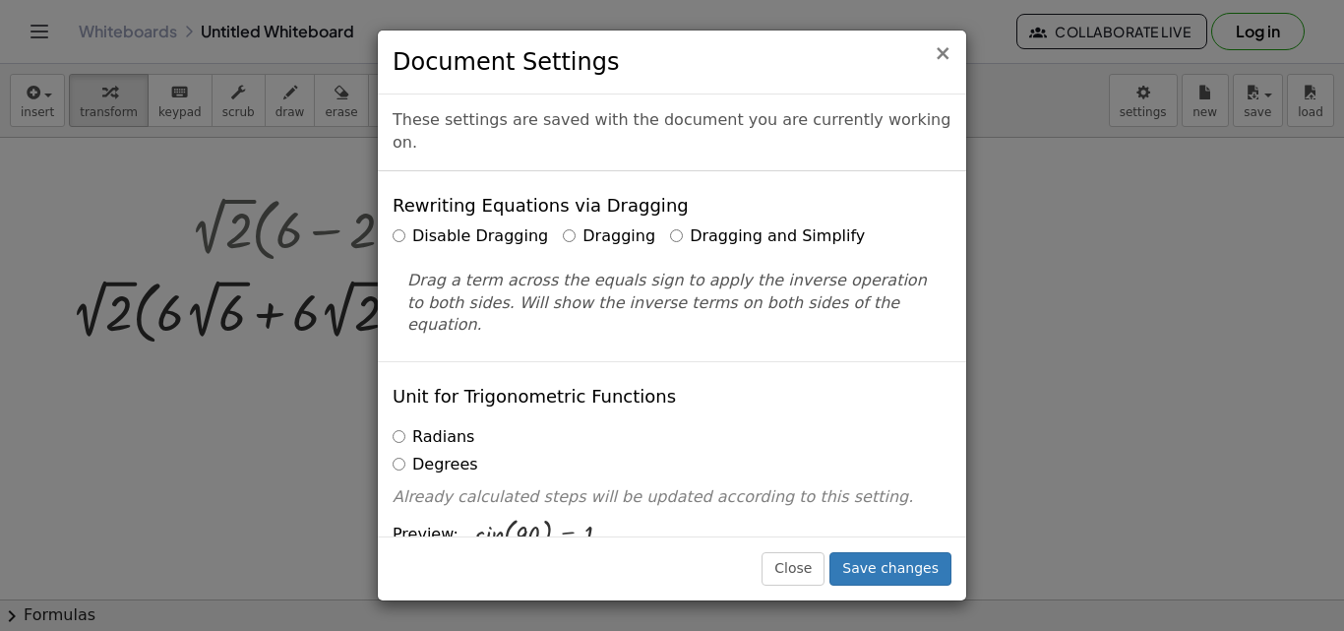
click at [942, 54] on span "×" at bounding box center [942, 53] width 18 height 24
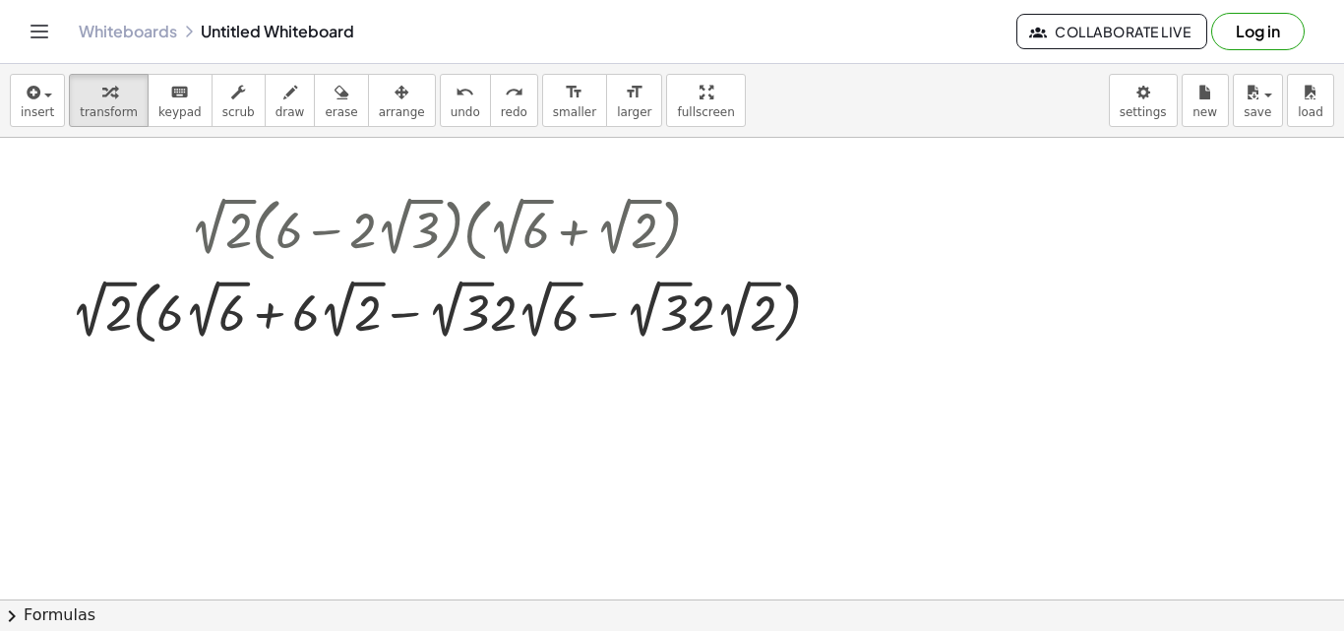
click at [57, 621] on button "chevron_right Formulas" at bounding box center [672, 614] width 1344 height 31
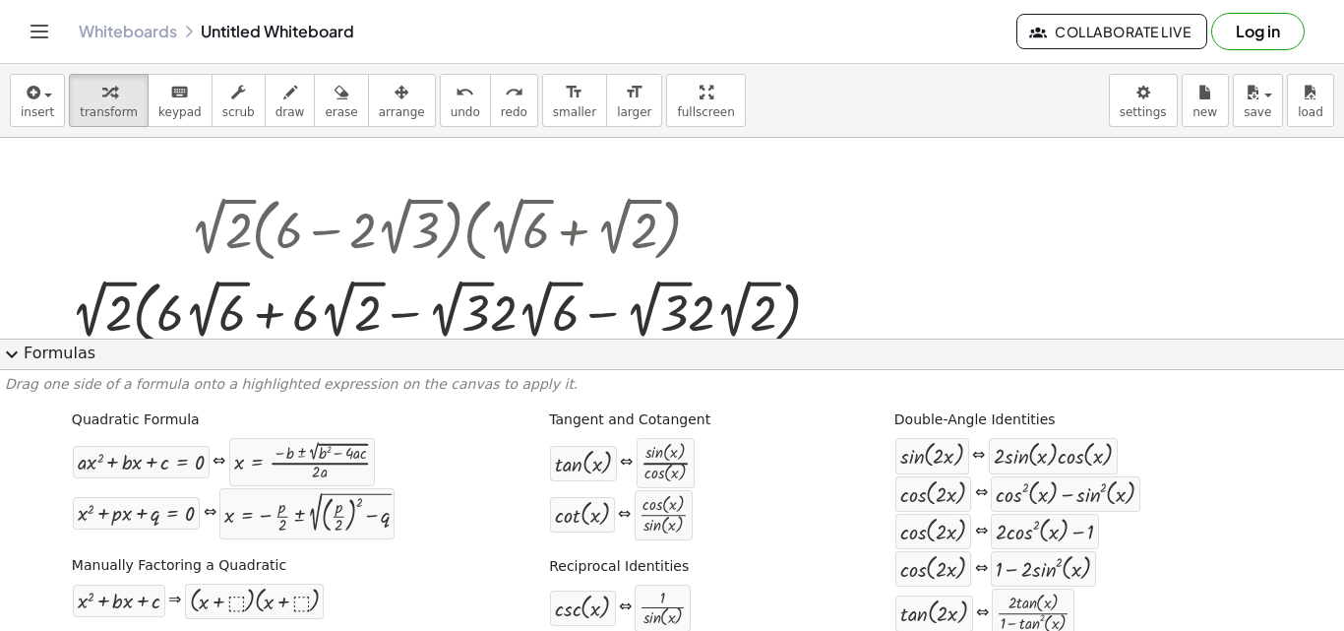
click at [57, 348] on button "expand_more Formulas" at bounding box center [672, 353] width 1344 height 31
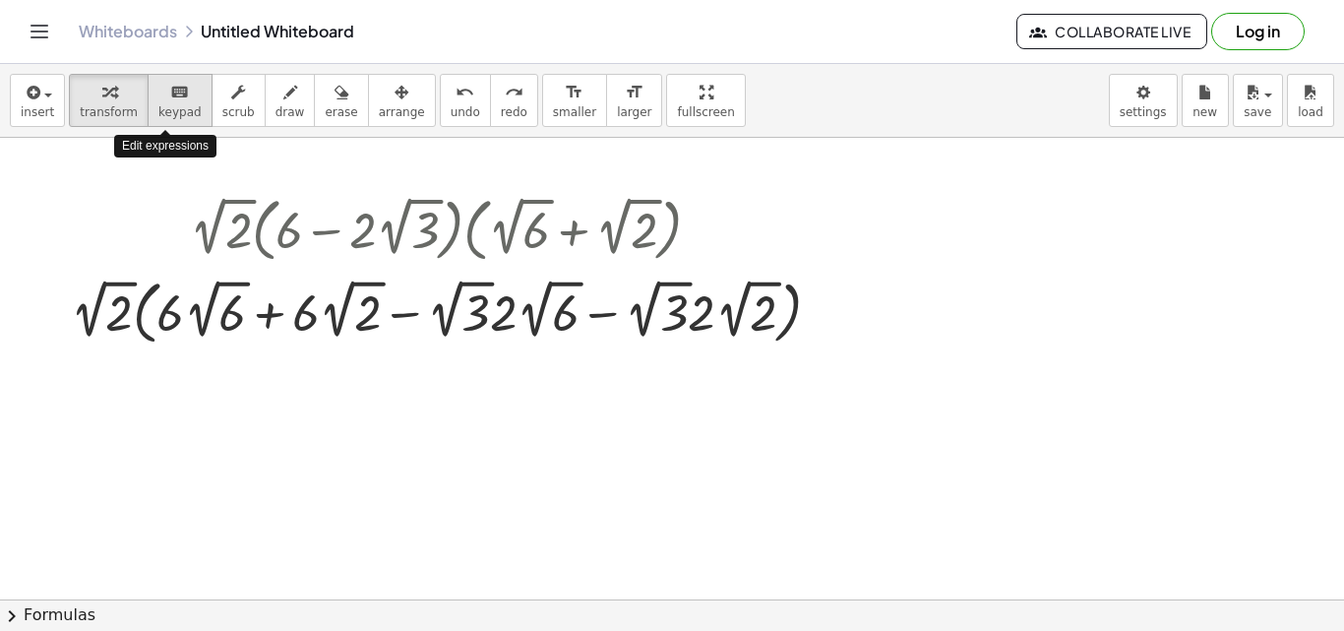
click at [171, 103] on button "keyboard keypad" at bounding box center [180, 100] width 65 height 53
click at [104, 89] on icon "button" at bounding box center [109, 93] width 14 height 24
drag, startPoint x: 507, startPoint y: 309, endPoint x: 426, endPoint y: 324, distance: 82.0
click at [426, 324] on div at bounding box center [453, 310] width 785 height 79
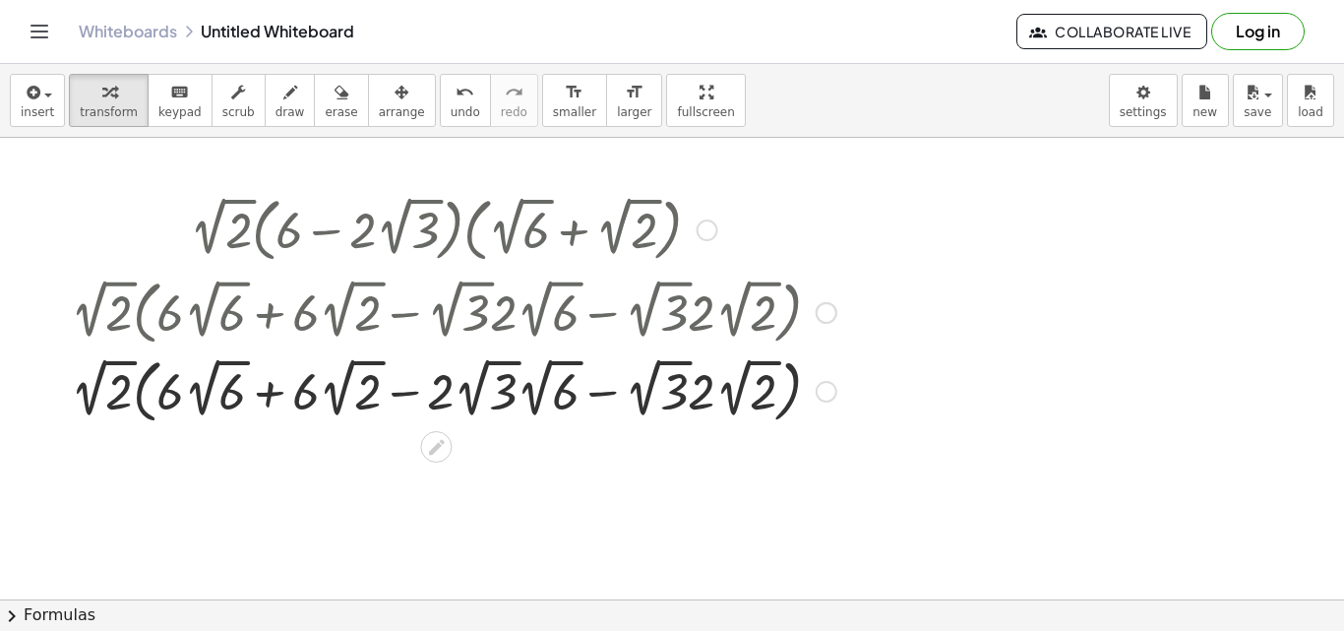
click at [829, 393] on div at bounding box center [826, 392] width 22 height 22
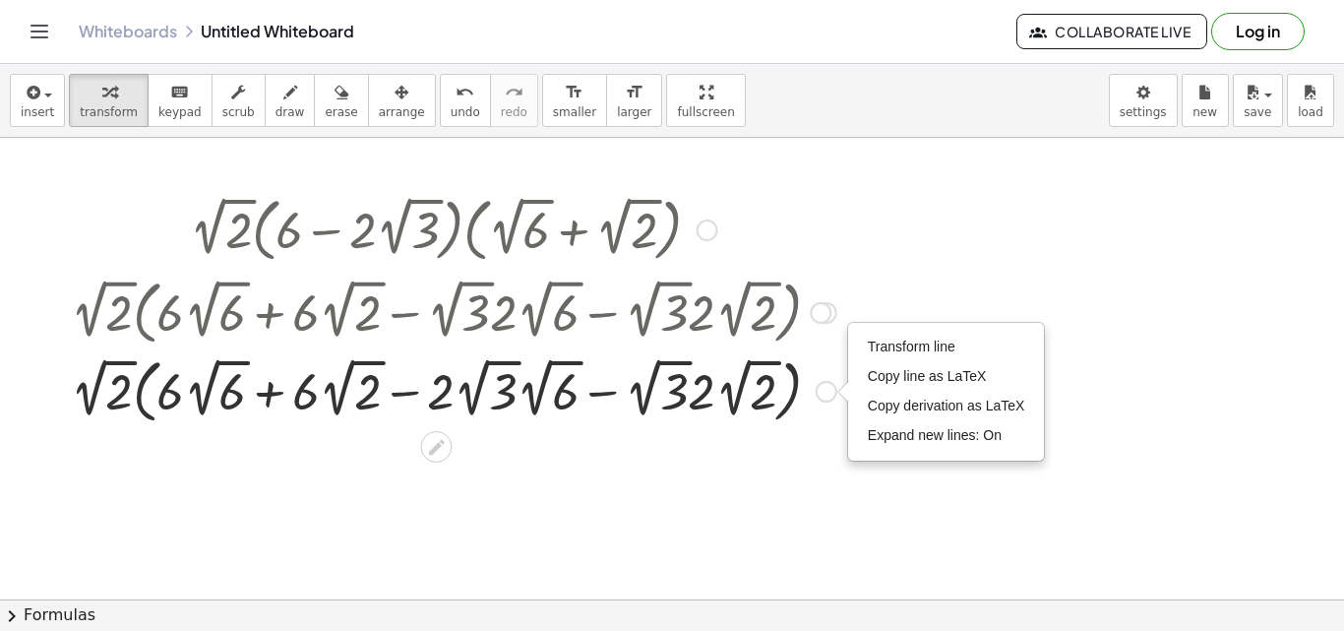
click at [829, 393] on div "Transform line Copy line as LaTeX Copy derivation as LaTeX Expand new lines: On" at bounding box center [826, 392] width 22 height 22
drag, startPoint x: 702, startPoint y: 400, endPoint x: 626, endPoint y: 404, distance: 76.8
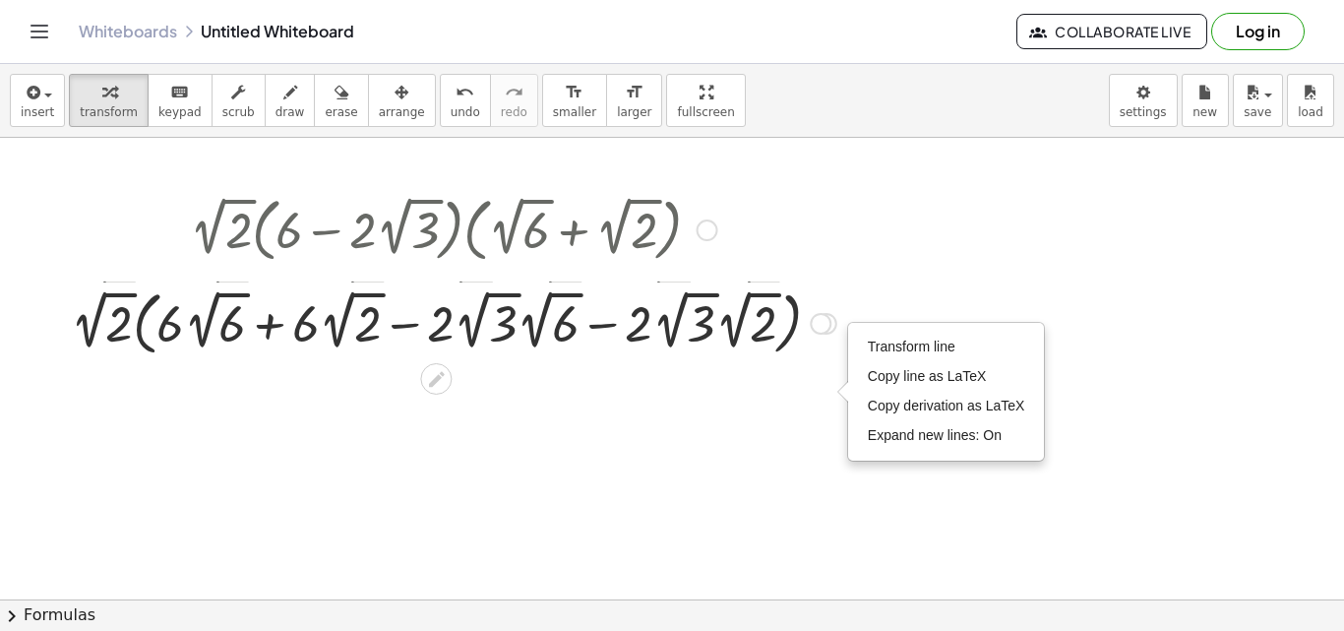
drag, startPoint x: 827, startPoint y: 391, endPoint x: 826, endPoint y: 305, distance: 86.6
click at [826, 313] on div at bounding box center [821, 324] width 22 height 22
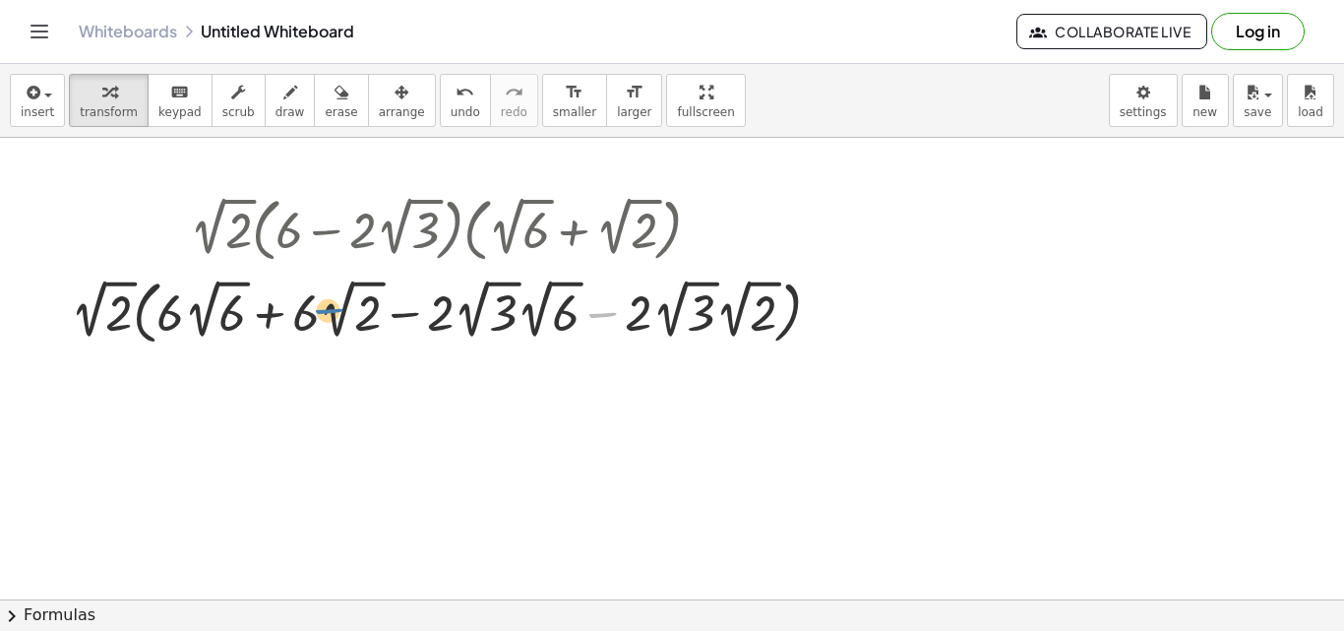
drag, startPoint x: 607, startPoint y: 313, endPoint x: 333, endPoint y: 309, distance: 273.5
click at [333, 309] on div at bounding box center [453, 310] width 785 height 79
click at [174, 102] on icon "keyboard" at bounding box center [179, 93] width 19 height 24
click at [567, 316] on div at bounding box center [566, 314] width 28 height 55
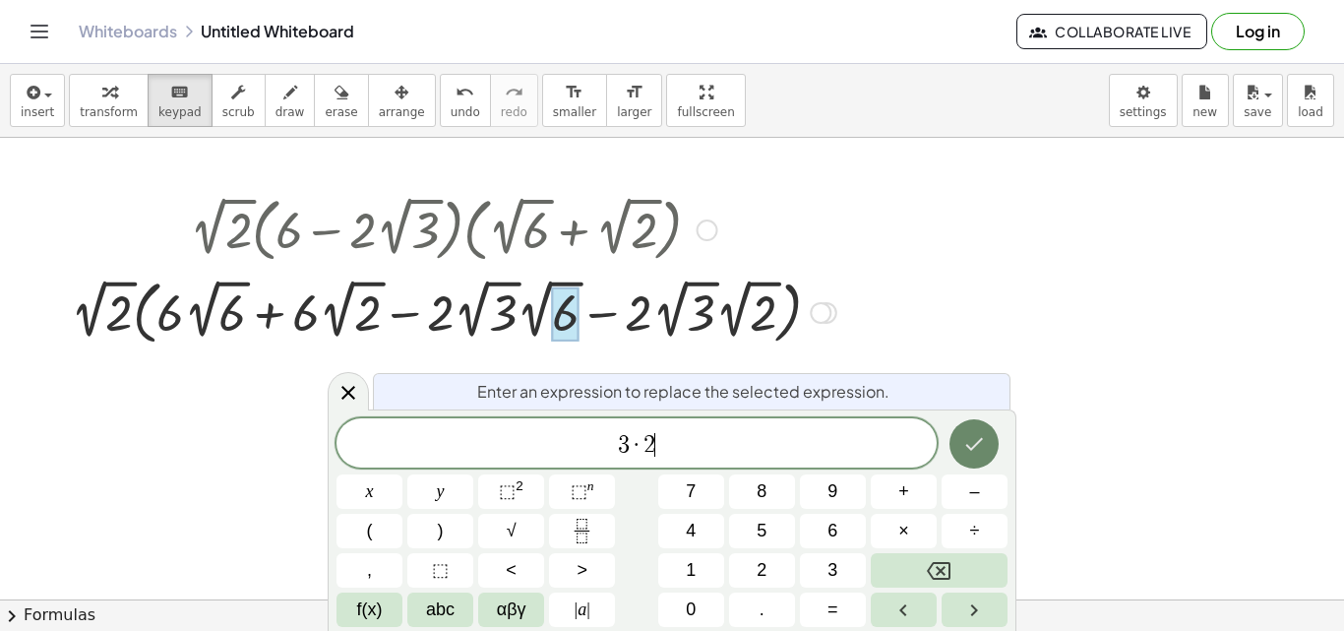
click at [975, 432] on icon "Done" at bounding box center [974, 444] width 24 height 24
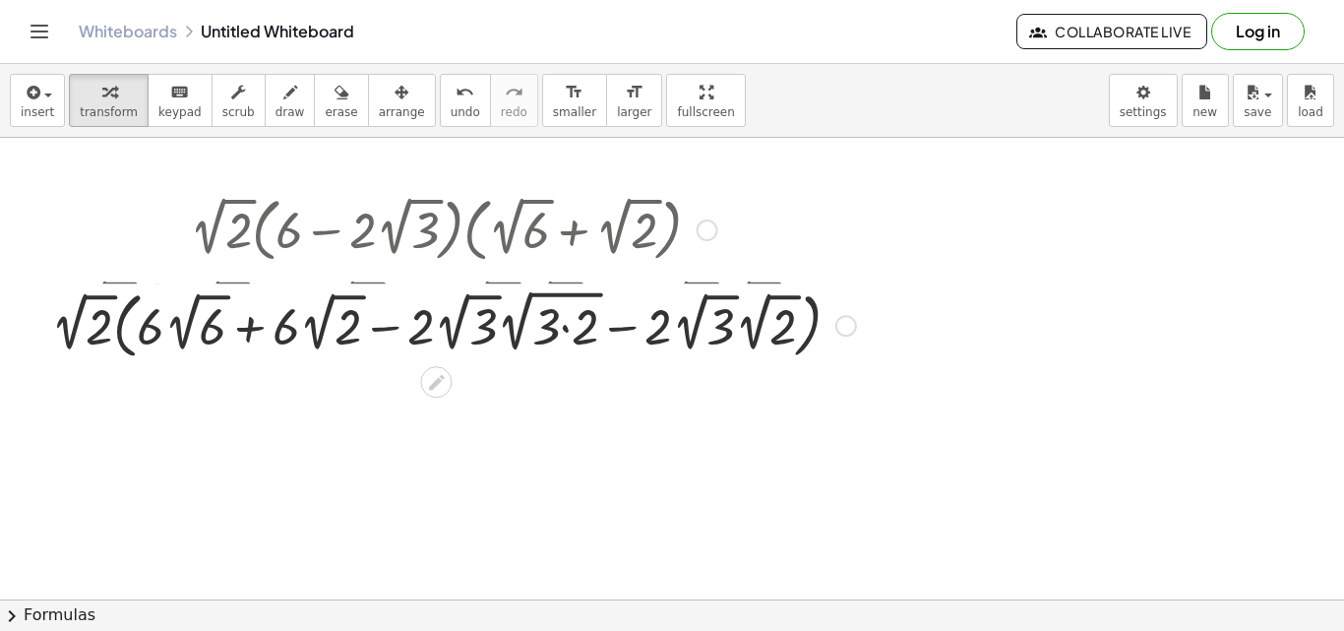
drag, startPoint x: 854, startPoint y: 395, endPoint x: 854, endPoint y: 317, distance: 78.7
click at [854, 317] on div "Transform line Copy line as LaTeX Copy derivation as LaTeX Expand new lines: On" at bounding box center [846, 326] width 22 height 22
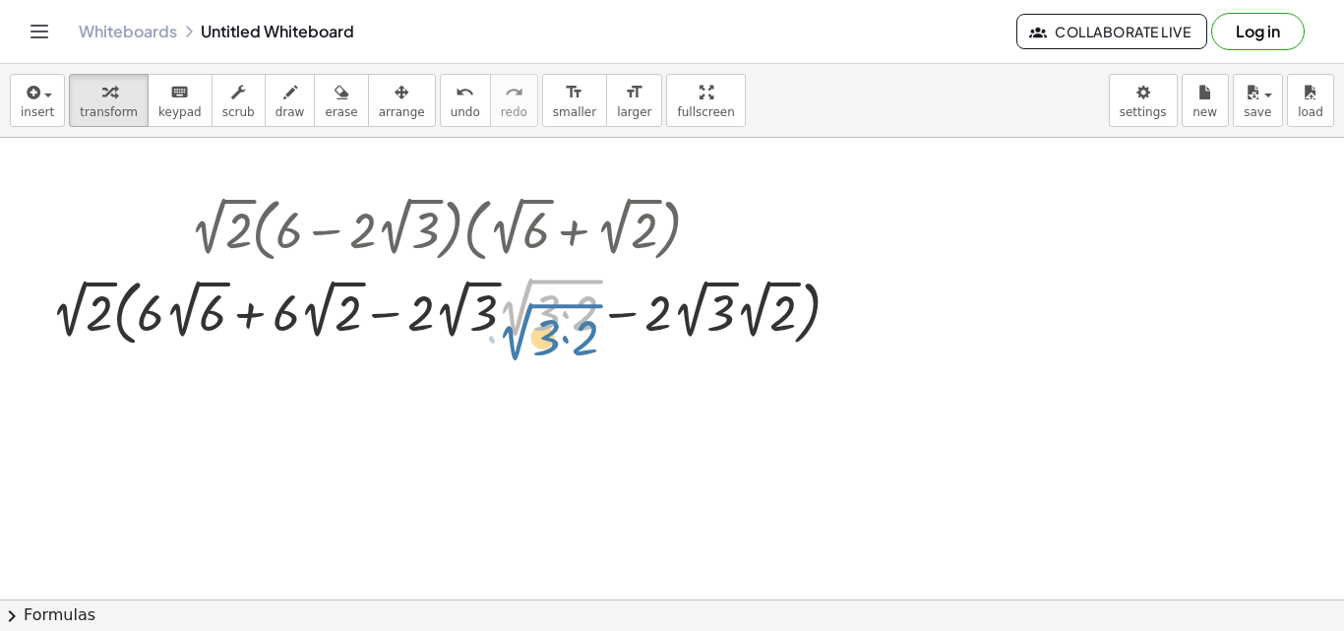
drag, startPoint x: 567, startPoint y: 283, endPoint x: 567, endPoint y: 307, distance: 23.6
click at [567, 307] on div at bounding box center [453, 311] width 824 height 82
drag, startPoint x: 521, startPoint y: 308, endPoint x: 560, endPoint y: 309, distance: 38.4
click at [560, 309] on div at bounding box center [453, 311] width 824 height 82
drag, startPoint x: 541, startPoint y: 280, endPoint x: 565, endPoint y: 295, distance: 27.8
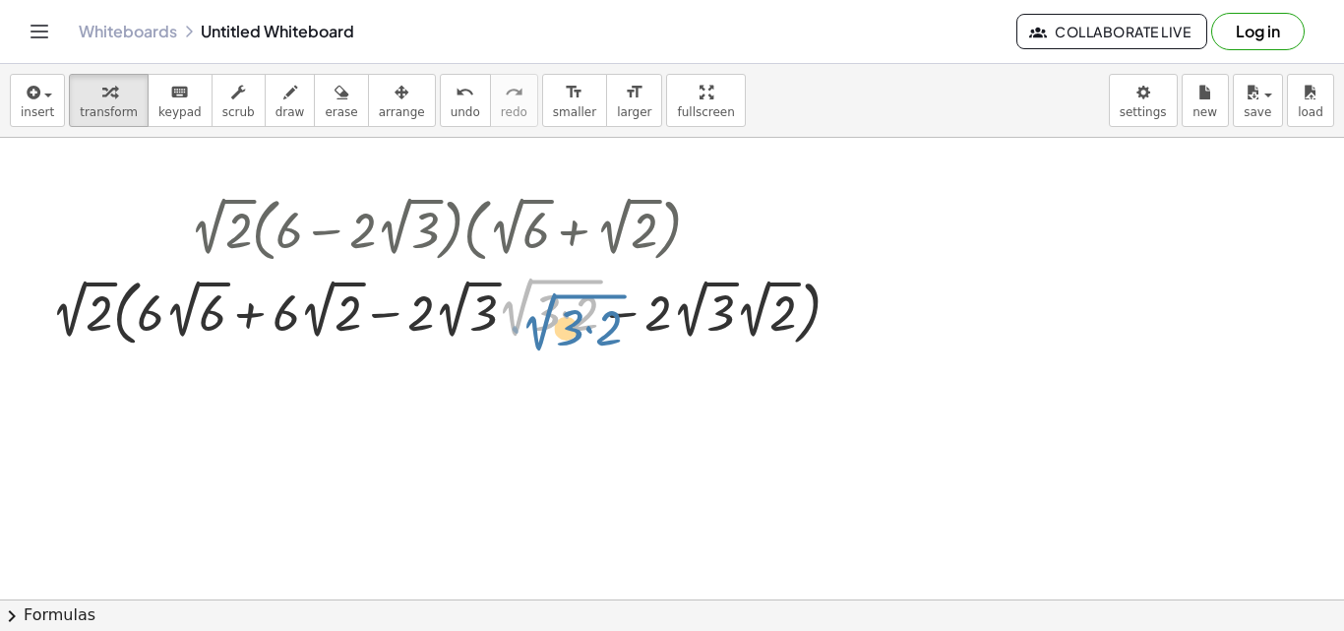
click at [565, 295] on div at bounding box center [453, 311] width 824 height 82
drag, startPoint x: 551, startPoint y: 319, endPoint x: 488, endPoint y: 322, distance: 63.0
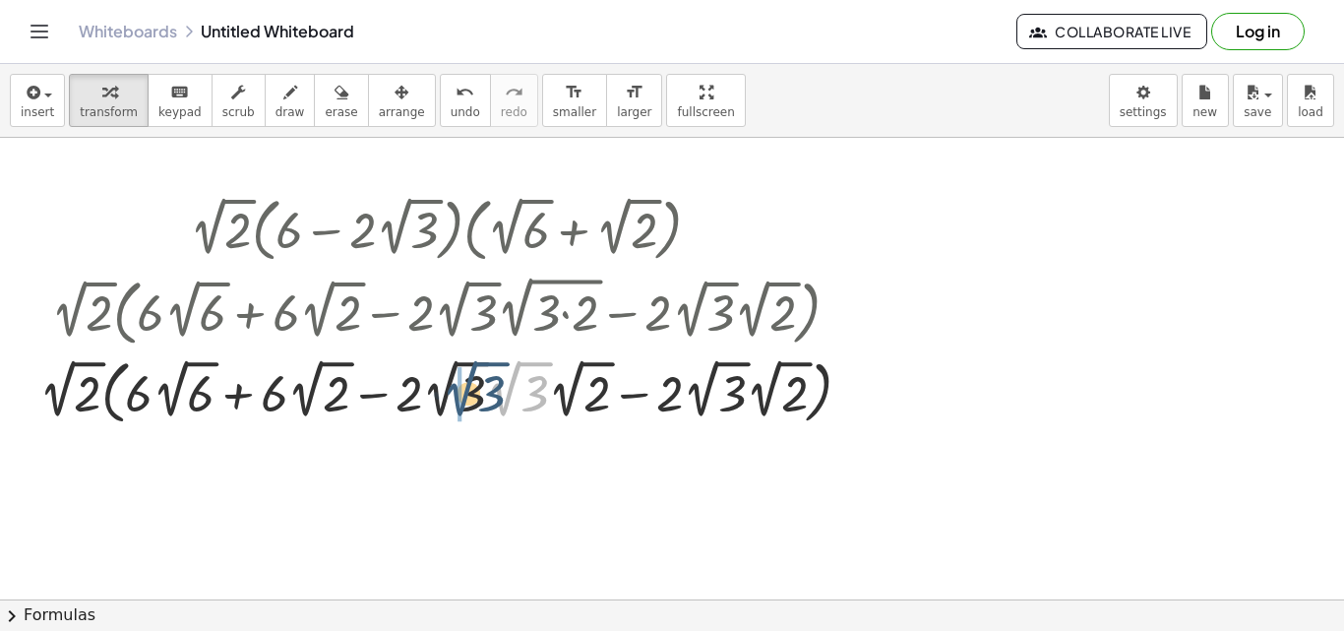
drag, startPoint x: 510, startPoint y: 384, endPoint x: 467, endPoint y: 384, distance: 43.3
click at [467, 384] on div at bounding box center [453, 390] width 847 height 79
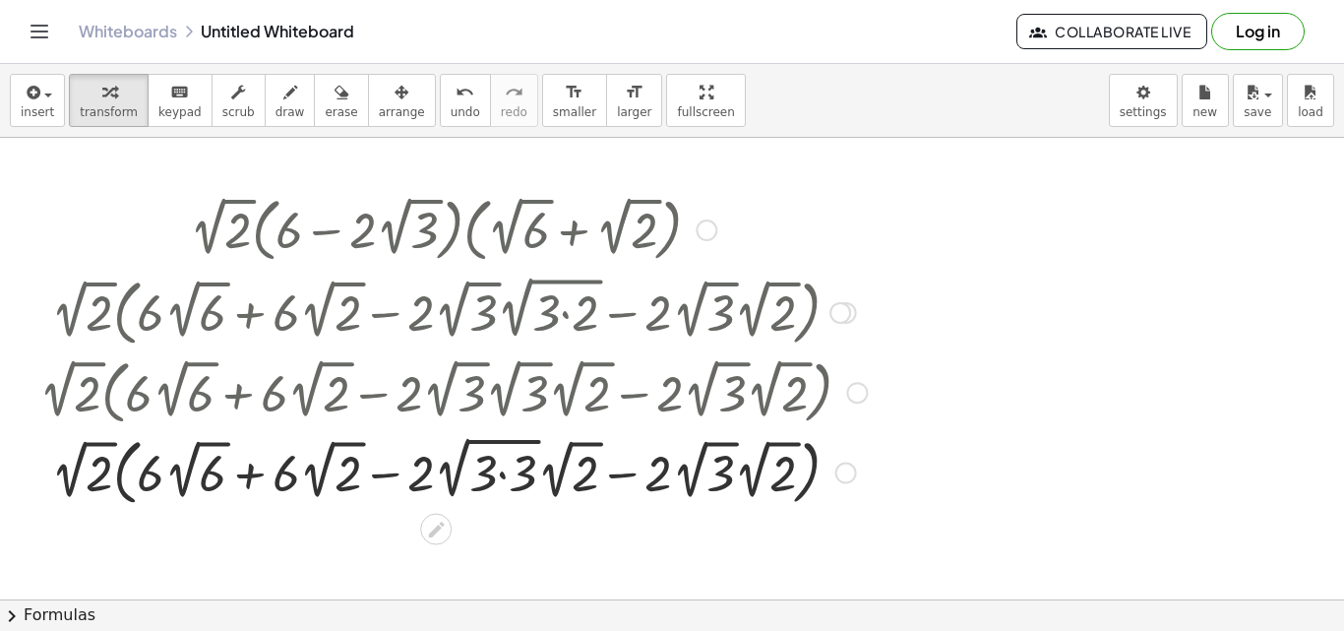
click at [501, 471] on div at bounding box center [453, 471] width 847 height 82
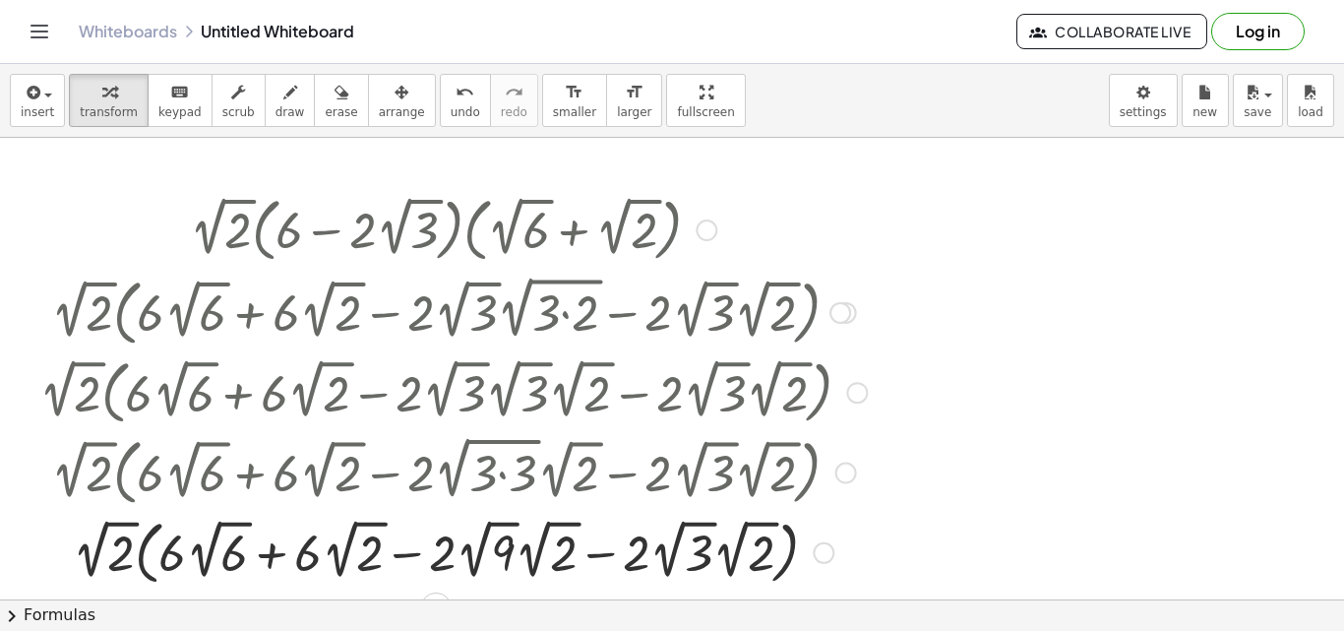
click at [513, 546] on div at bounding box center [453, 550] width 847 height 79
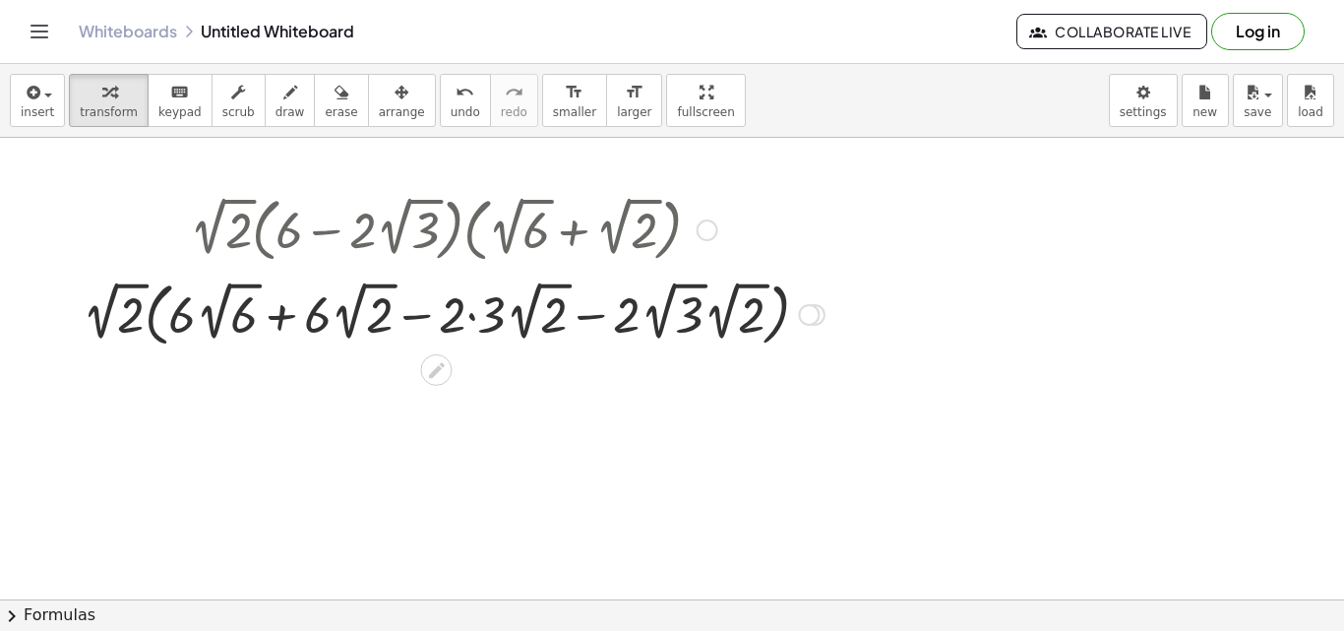
drag, startPoint x: 819, startPoint y: 559, endPoint x: 798, endPoint y: 318, distance: 242.0
click at [798, 318] on div at bounding box center [809, 315] width 22 height 22
click at [468, 308] on div at bounding box center [453, 310] width 761 height 79
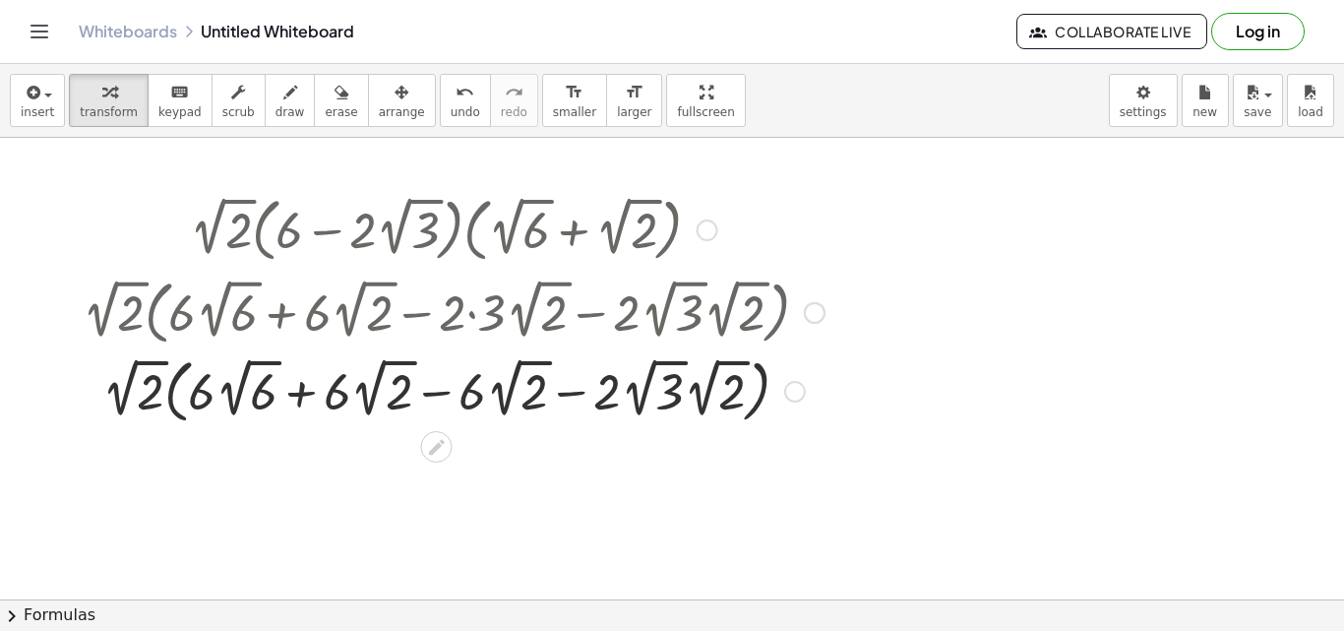
click at [431, 393] on div at bounding box center [453, 389] width 761 height 79
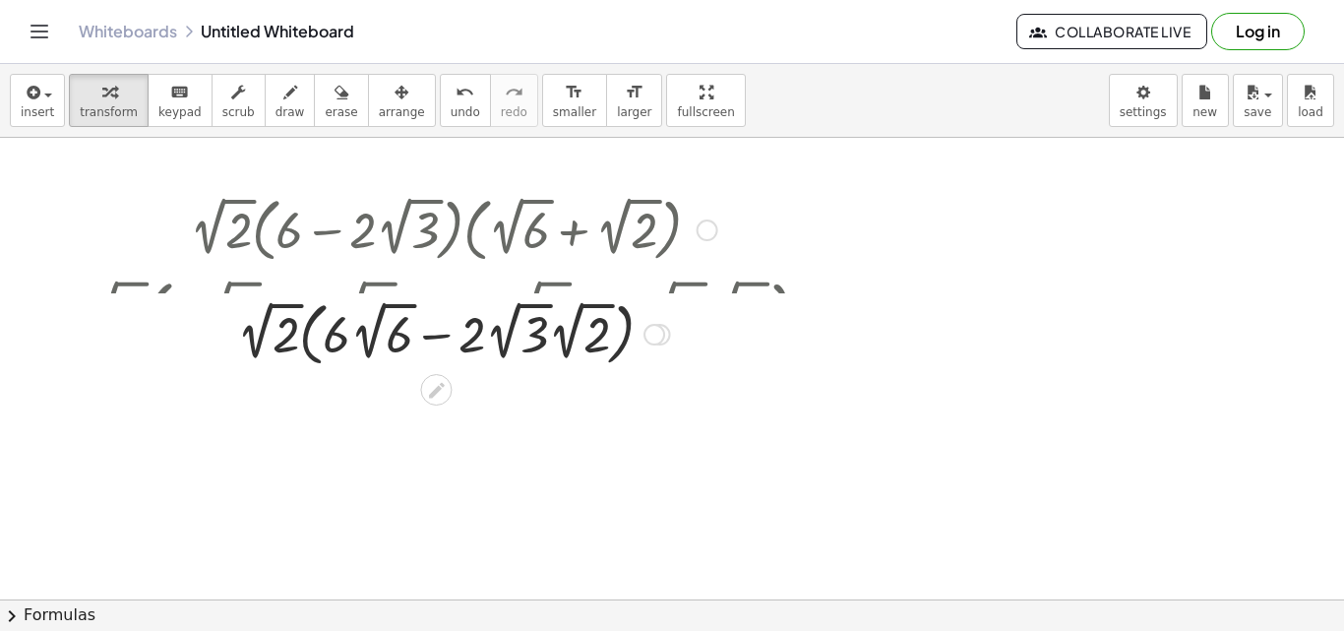
drag, startPoint x: 662, startPoint y: 463, endPoint x: 664, endPoint y: 319, distance: 144.6
click at [436, 334] on div "· 2 √ 2 · ( + · 6 · 2 √ 6 − · 2 √ 3 · 2 · 2 √ 2 ) Transform line Copy line as L…" at bounding box center [436, 334] width 0 height 0
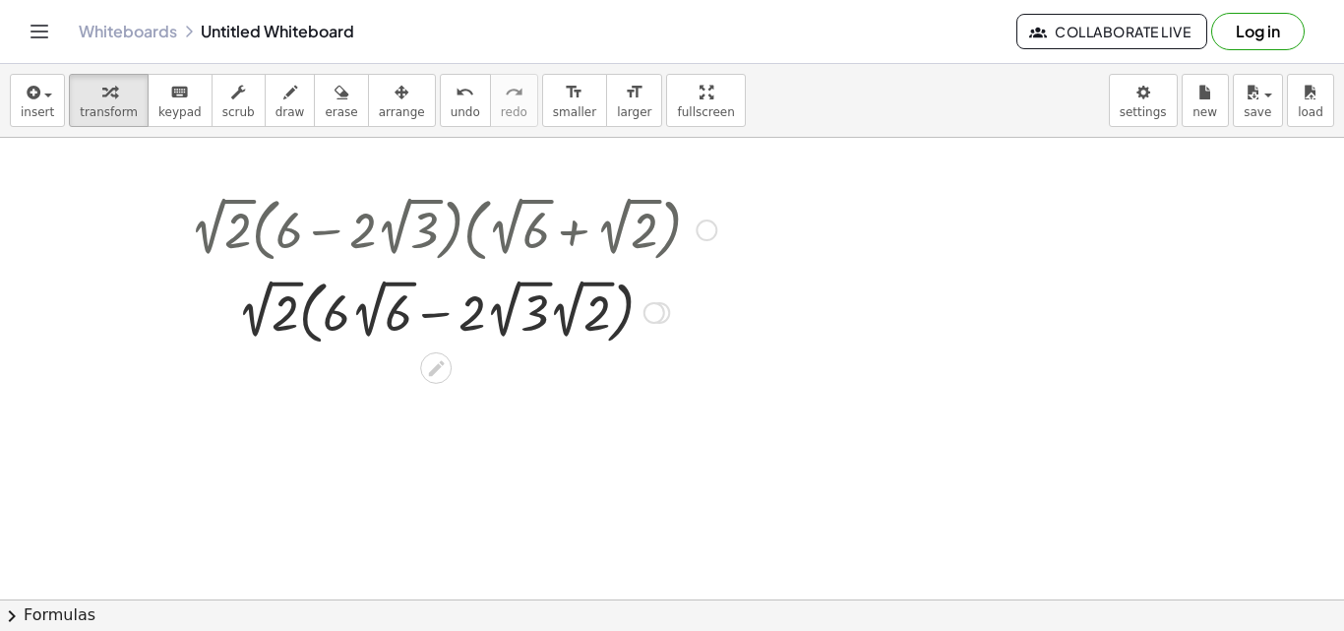
click at [431, 313] on div at bounding box center [453, 310] width 546 height 79
click at [395, 322] on div at bounding box center [453, 310] width 546 height 79
click at [180, 107] on span "keypad" at bounding box center [179, 112] width 43 height 14
click at [510, 298] on div at bounding box center [453, 310] width 464 height 79
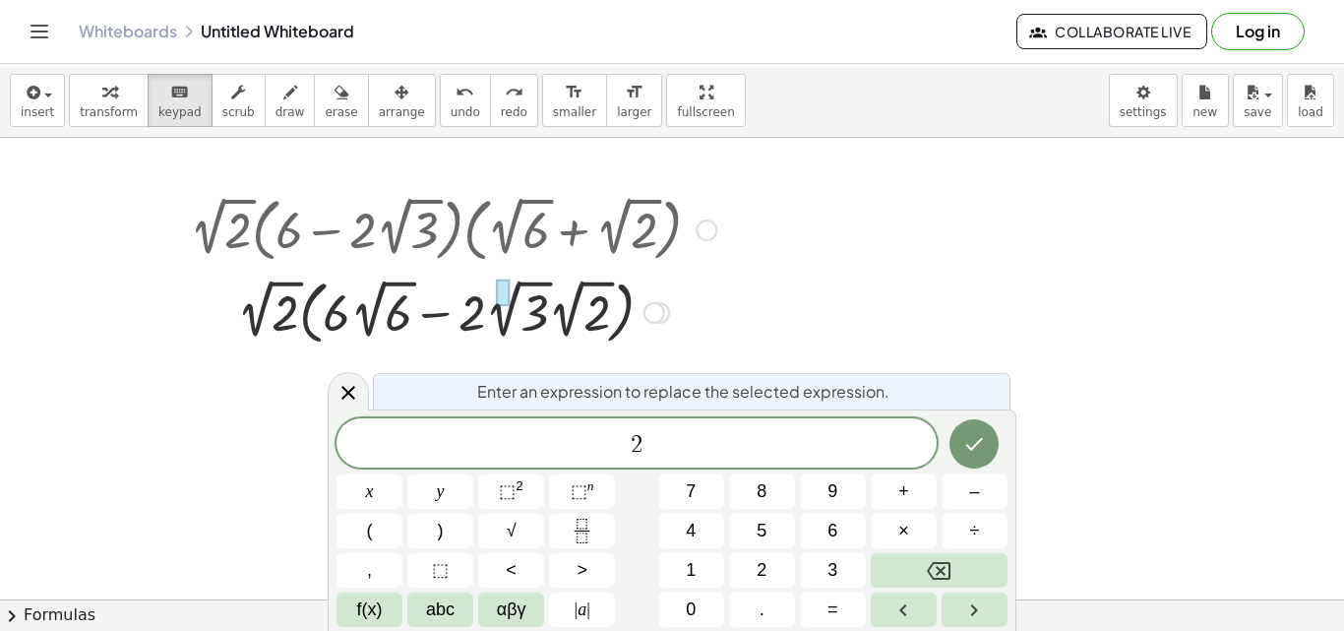
click at [541, 313] on div at bounding box center [453, 310] width 464 height 79
click at [162, 103] on button "keyboard keypad" at bounding box center [180, 100] width 65 height 53
click at [680, 256] on div at bounding box center [453, 228] width 546 height 79
click at [341, 390] on icon at bounding box center [348, 393] width 24 height 24
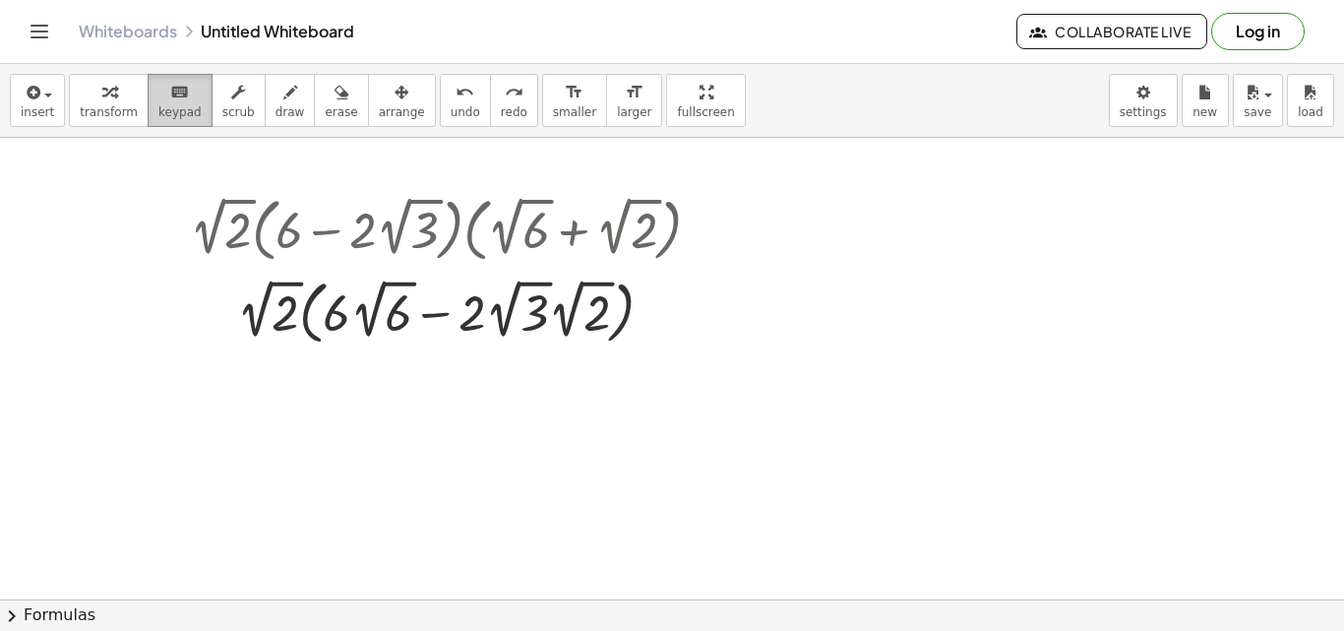
click at [181, 92] on div "keyboard" at bounding box center [179, 92] width 43 height 24
click at [401, 309] on div at bounding box center [399, 314] width 28 height 55
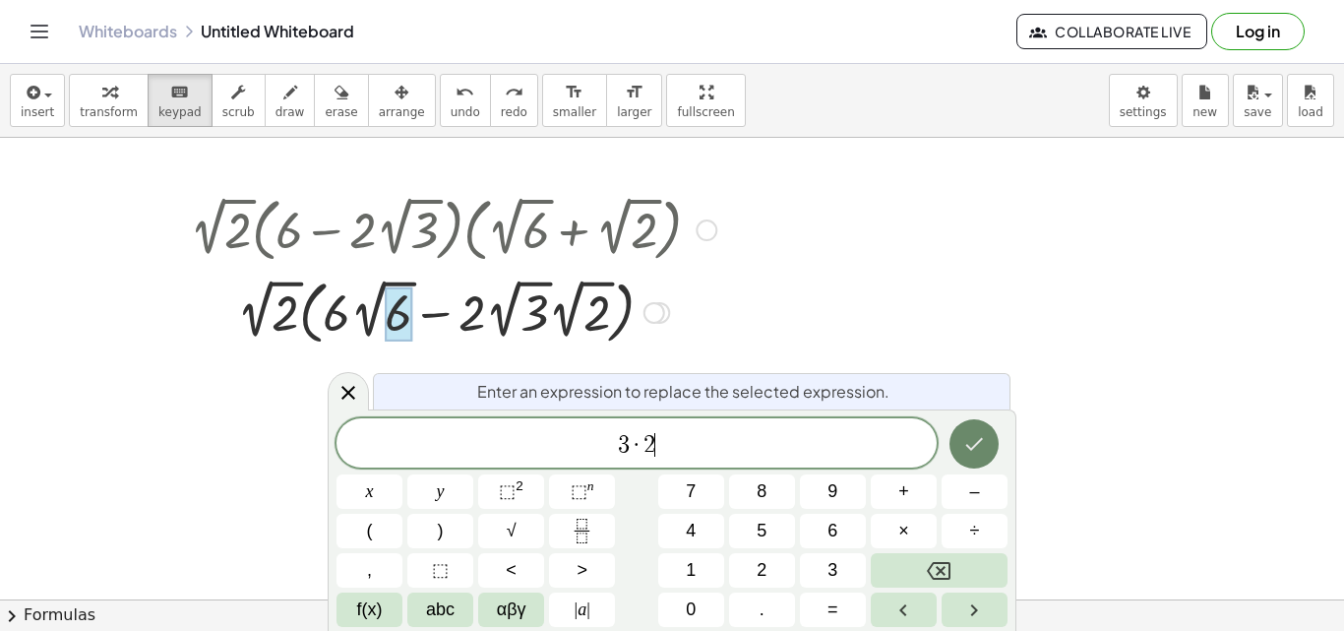
click at [974, 453] on icon "Done" at bounding box center [974, 444] width 24 height 24
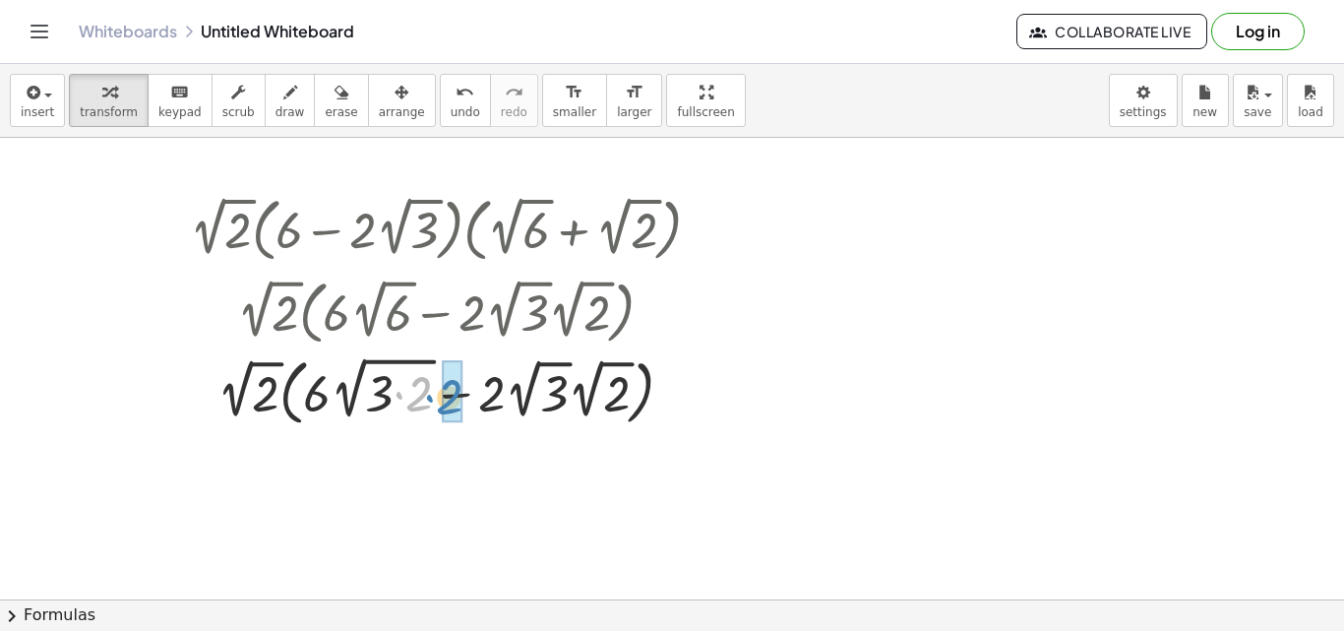
drag, startPoint x: 417, startPoint y: 398, endPoint x: 448, endPoint y: 401, distance: 30.6
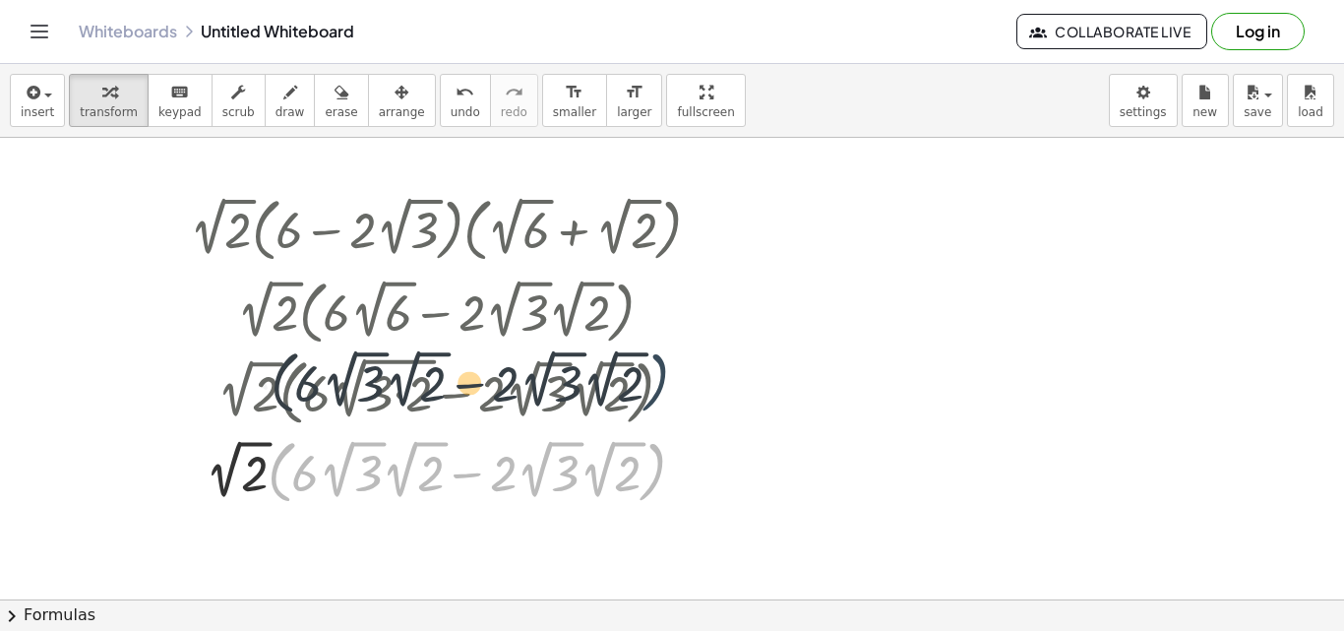
drag, startPoint x: 698, startPoint y: 463, endPoint x: 701, endPoint y: 367, distance: 96.4
click at [436, 230] on div "· 2 √ 2 · ( + 6 − · 2 · 2 √ 3 ) · ( + 2 √ 6 + 2 √ 2 ) · 2 √ 2 · ( + · 6 · ( + 2…" at bounding box center [436, 230] width 0 height 0
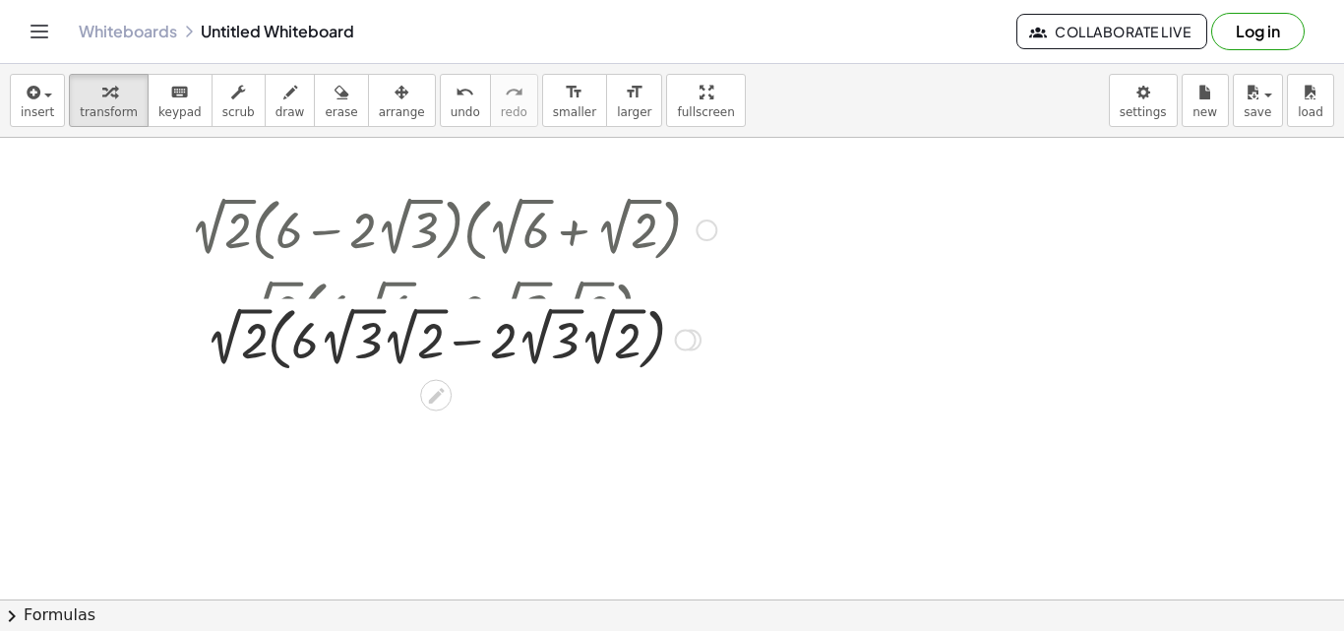
drag, startPoint x: 684, startPoint y: 468, endPoint x: 683, endPoint y: 328, distance: 140.7
click at [436, 340] on div "· 2 √ 2 · ( + · 6 · √ − · 2 · 2 √ 3 · 2 √ 2 ) 3 2 2 · 2 √" at bounding box center [436, 340] width 0 height 0
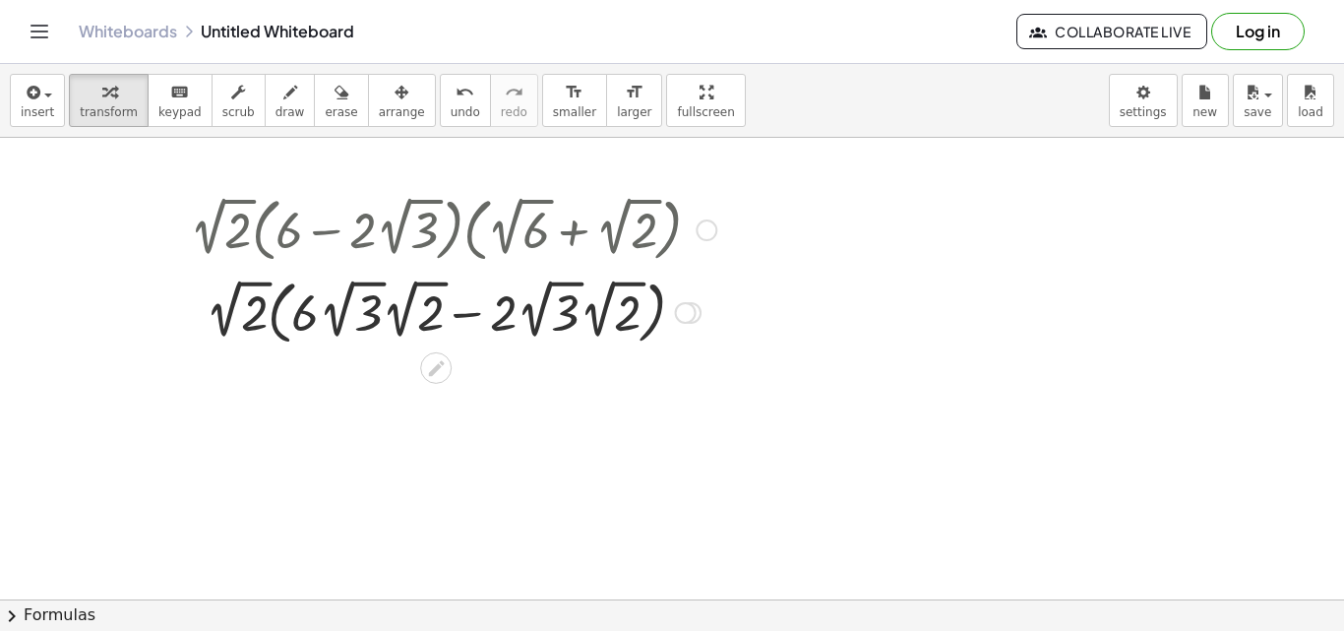
click at [475, 316] on div at bounding box center [453, 310] width 546 height 79
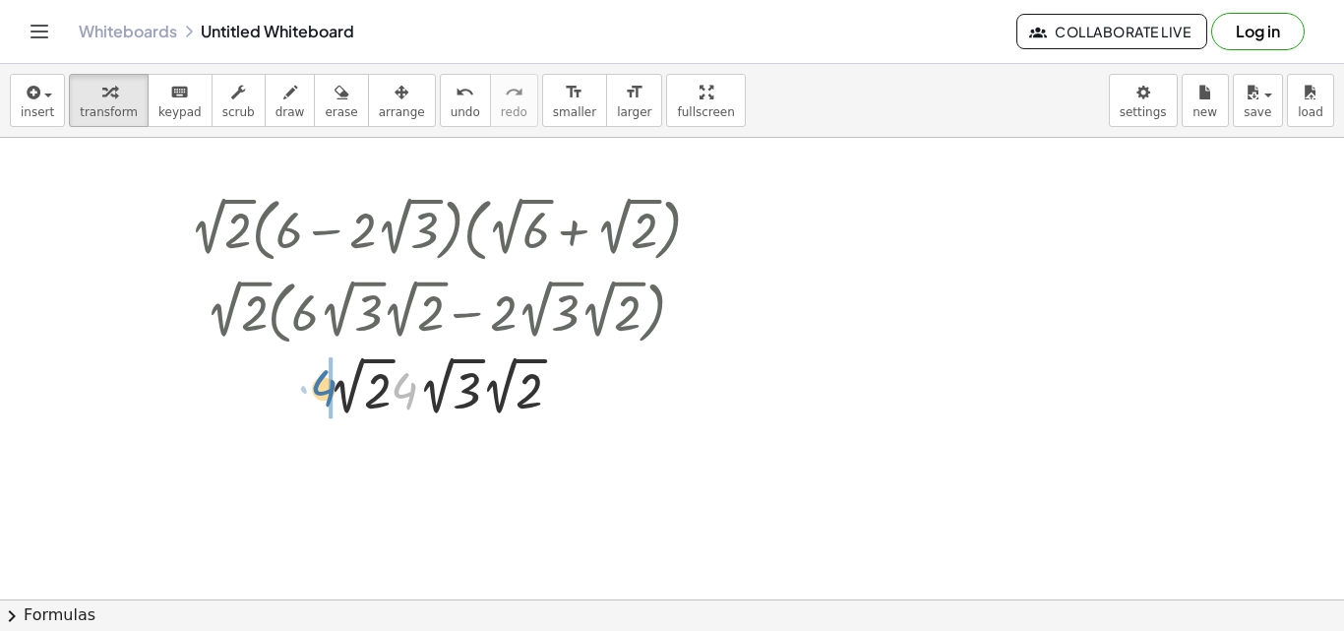
drag, startPoint x: 411, startPoint y: 399, endPoint x: 329, endPoint y: 396, distance: 82.7
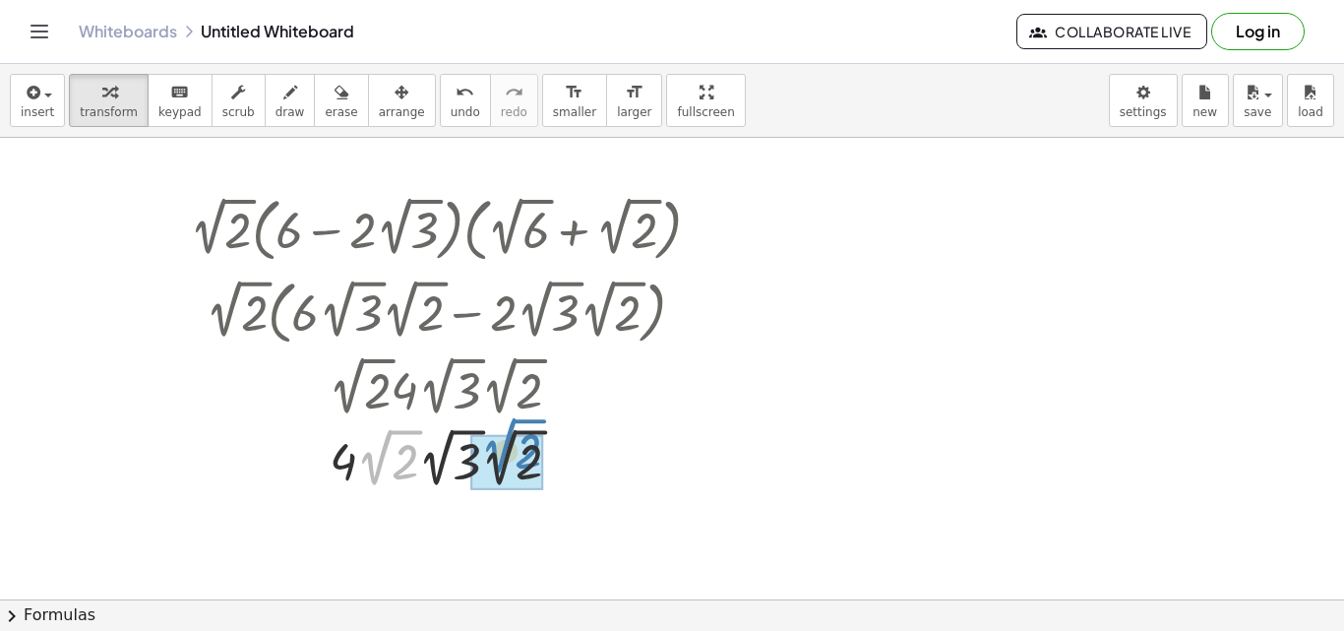
drag, startPoint x: 377, startPoint y: 460, endPoint x: 501, endPoint y: 450, distance: 124.4
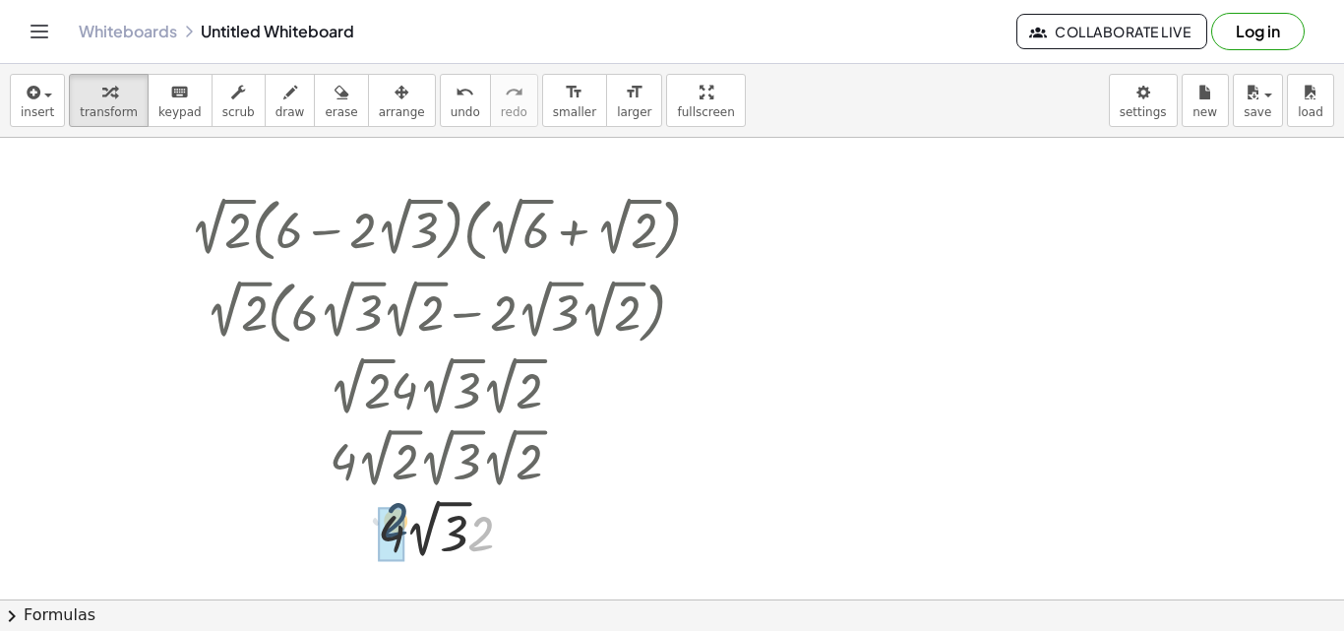
drag, startPoint x: 487, startPoint y: 529, endPoint x: 400, endPoint y: 515, distance: 87.6
click at [75, 613] on button "chevron_right Formulas" at bounding box center [672, 614] width 1344 height 31
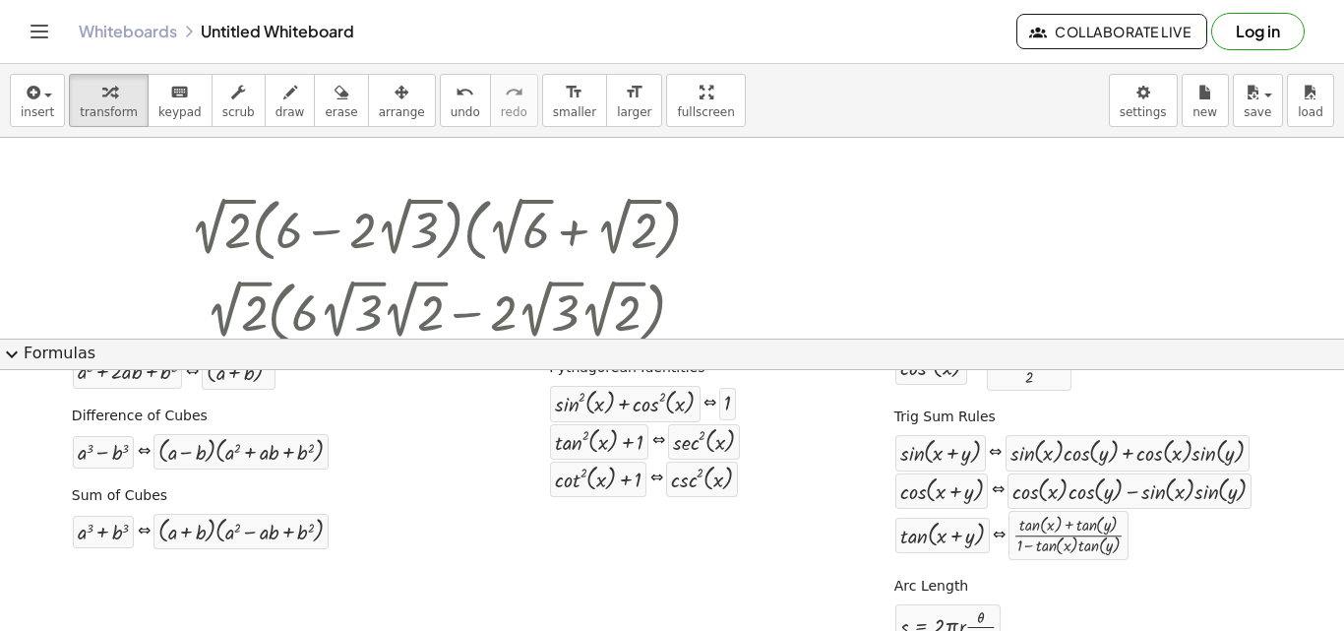
scroll to position [422, 0]
